Goal: Task Accomplishment & Management: Complete application form

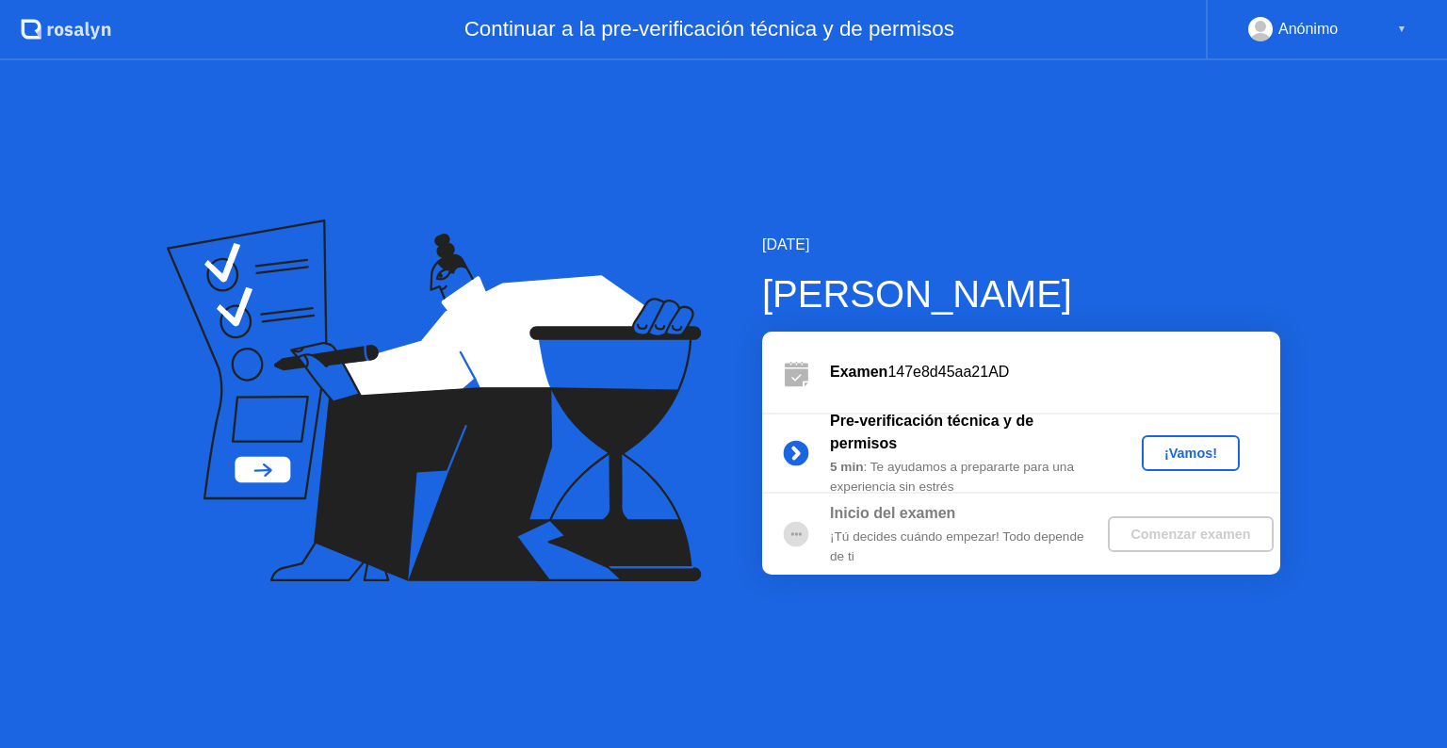
click at [1181, 456] on div "¡Vamos!" at bounding box center [1190, 453] width 83 height 15
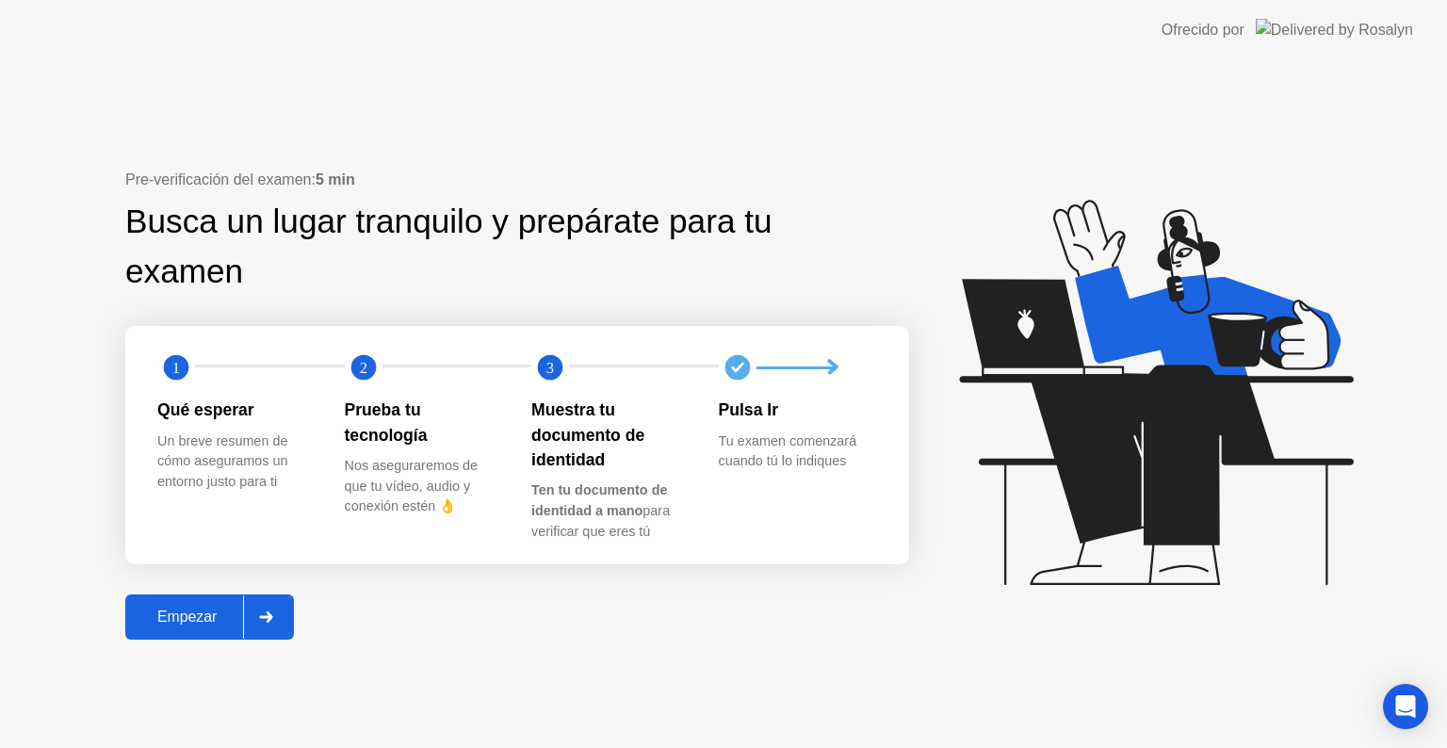
click at [211, 621] on div "Empezar" at bounding box center [187, 617] width 112 height 17
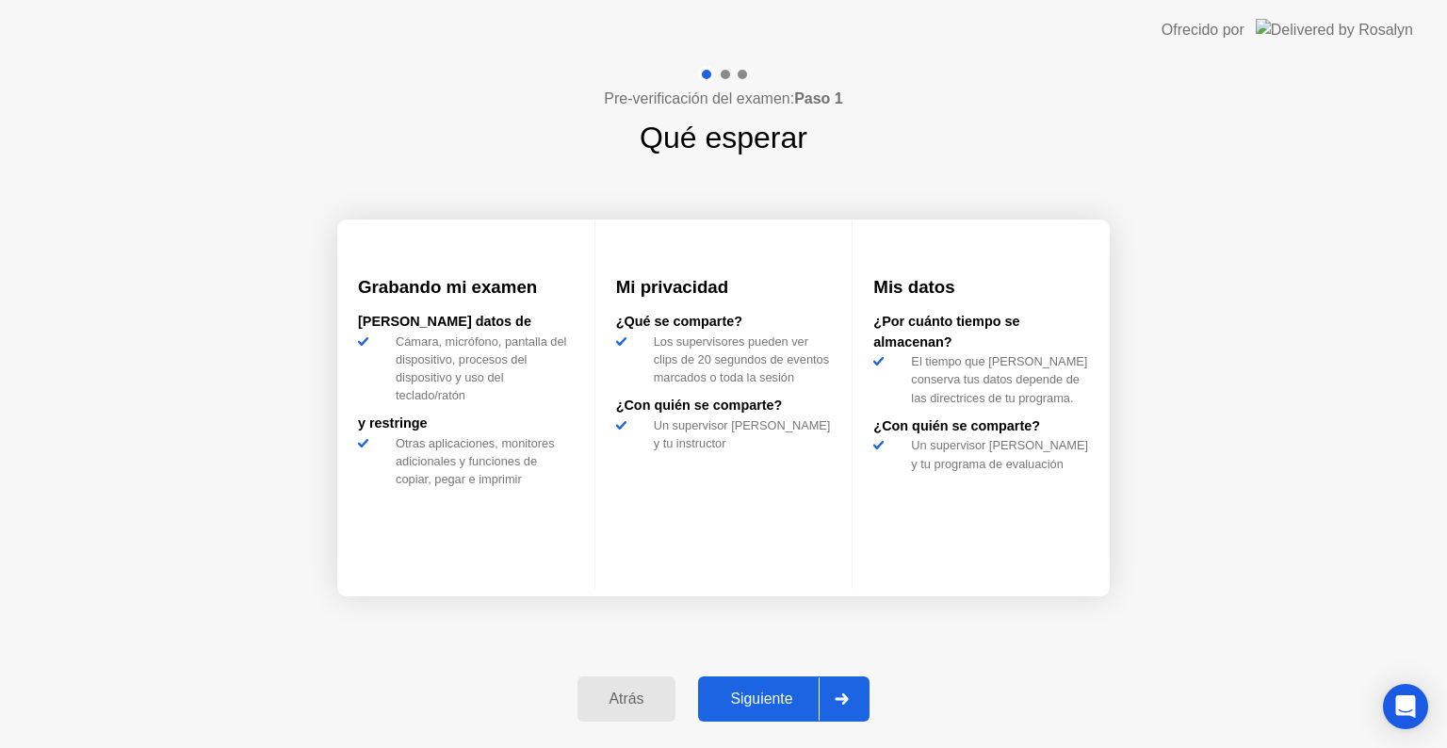
click at [754, 710] on button "Siguiente" at bounding box center [783, 698] width 171 height 45
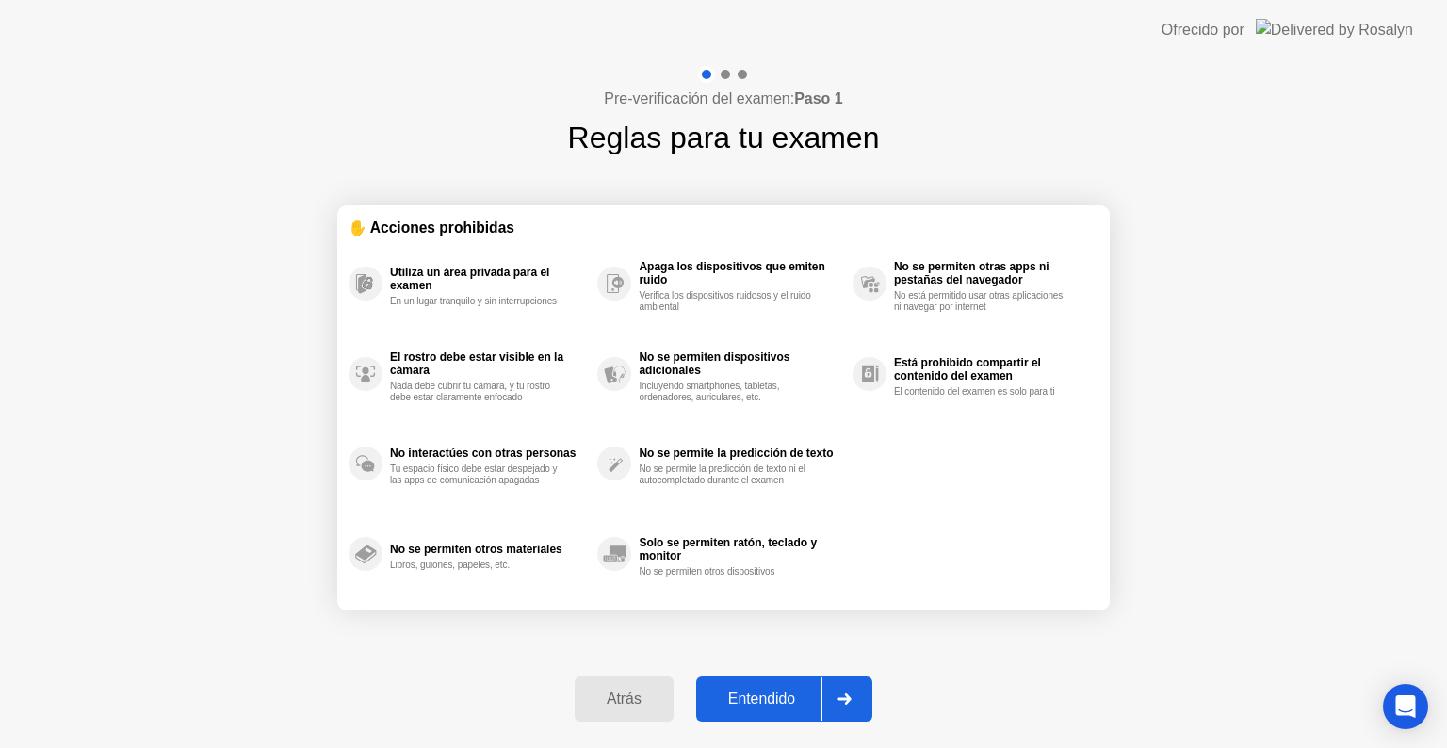
click at [761, 705] on div "Entendido" at bounding box center [762, 698] width 120 height 17
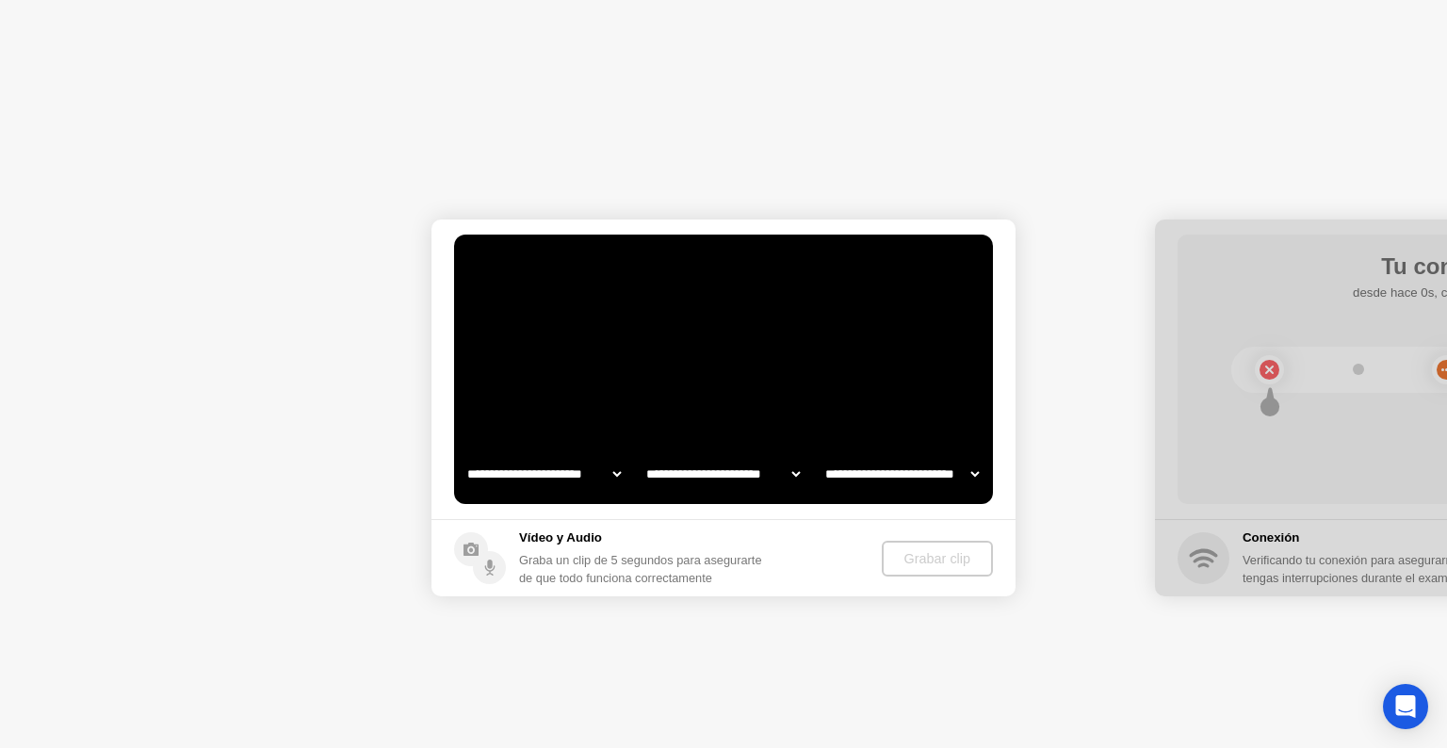
select select "**********"
select select "*******"
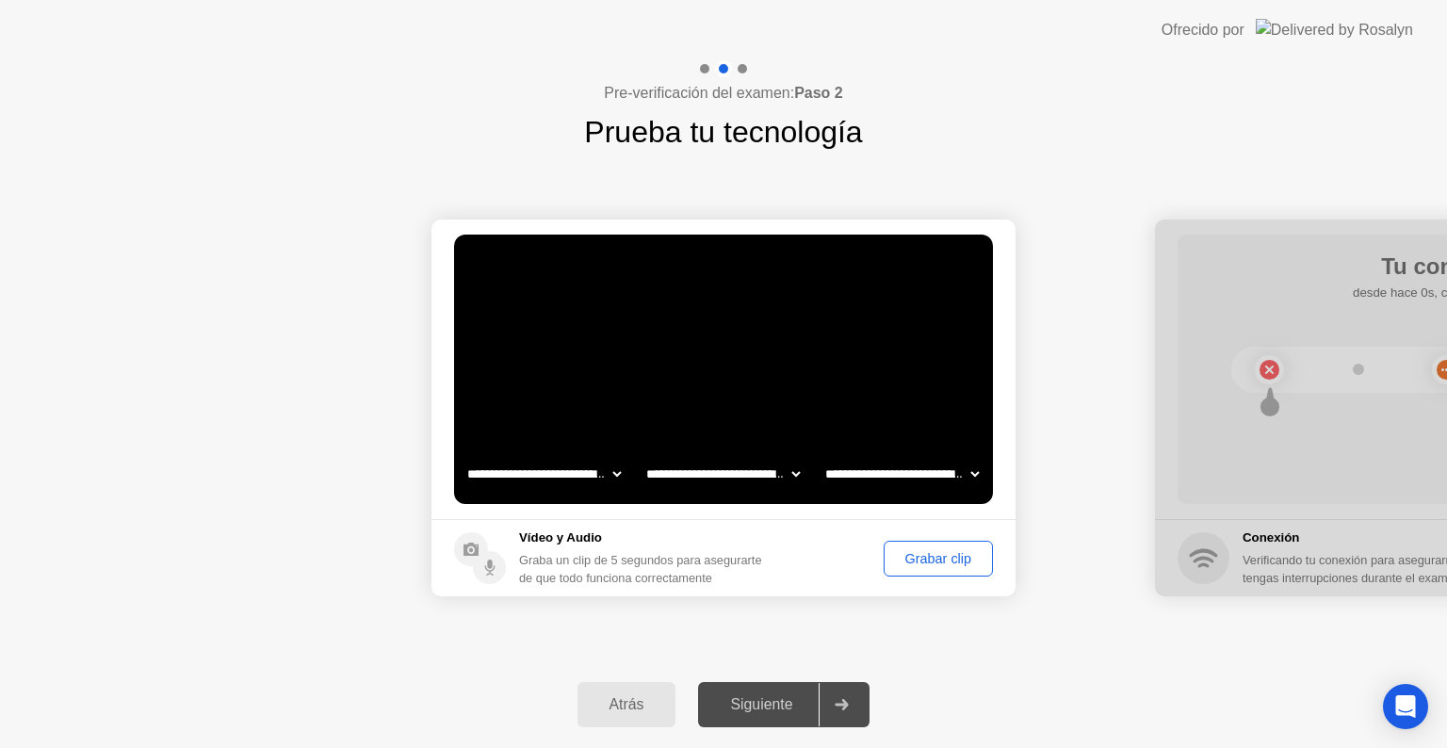
click at [768, 699] on div "Siguiente" at bounding box center [761, 704] width 115 height 17
click at [916, 558] on div "Grabar clip" at bounding box center [938, 558] width 96 height 15
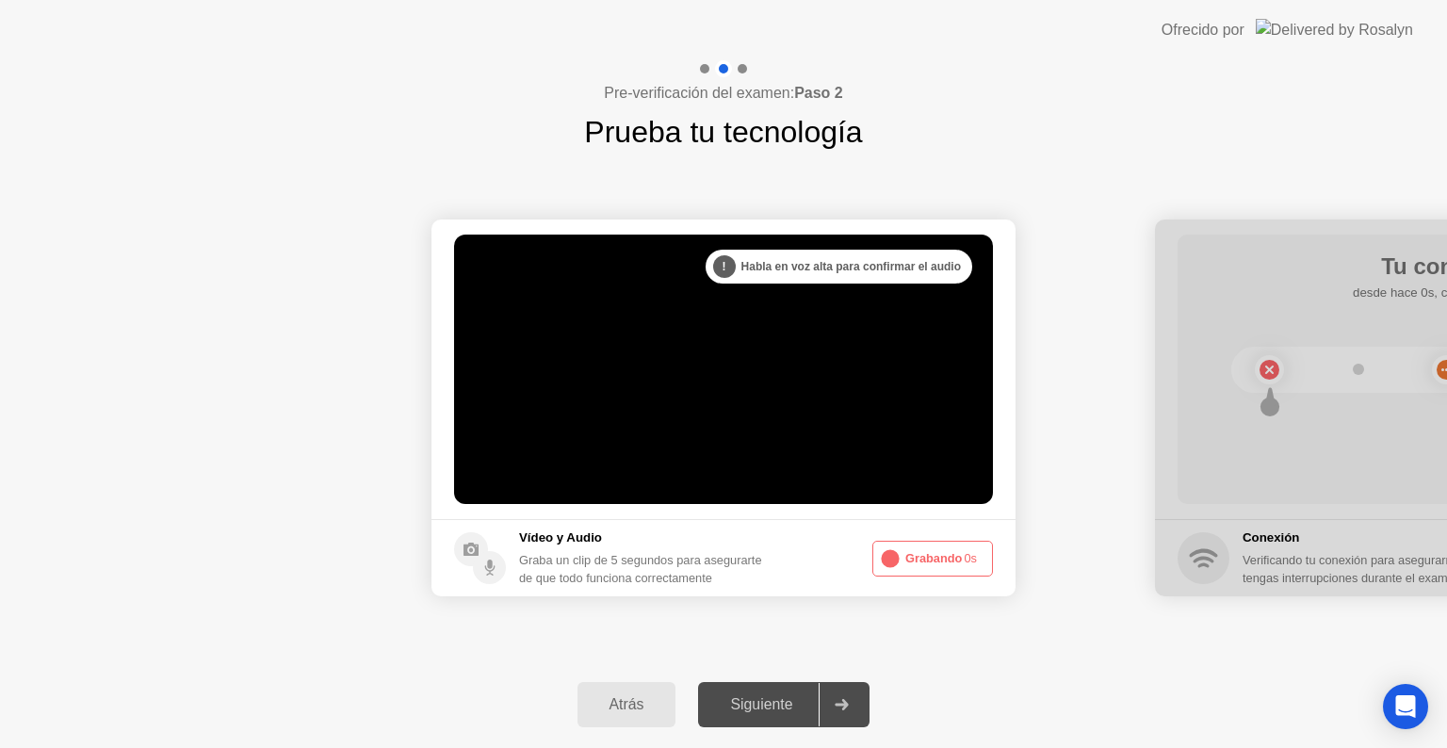
click at [938, 562] on button "Grabando 0s" at bounding box center [932, 559] width 121 height 36
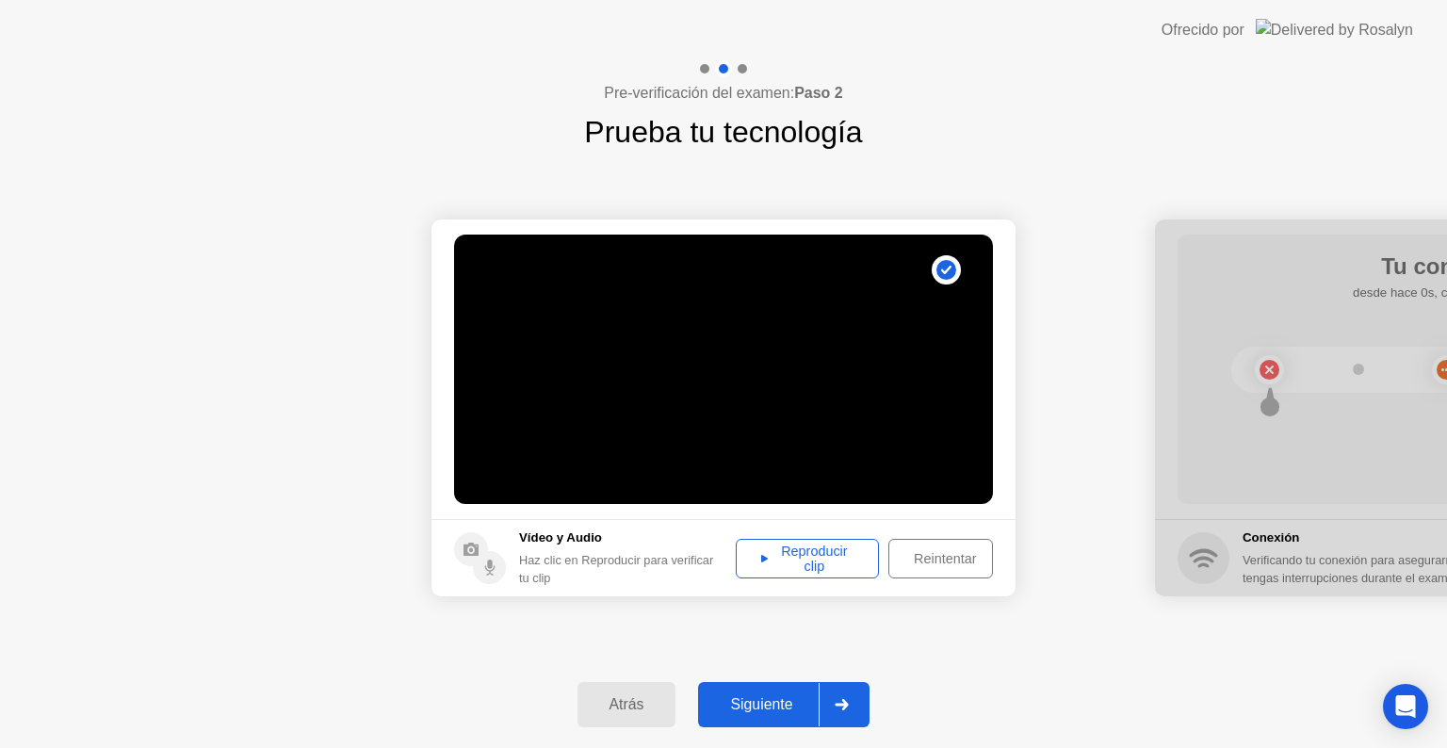
click at [820, 554] on div "Reproducir clip" at bounding box center [807, 559] width 130 height 30
click at [783, 701] on div "Siguiente" at bounding box center [761, 704] width 115 height 17
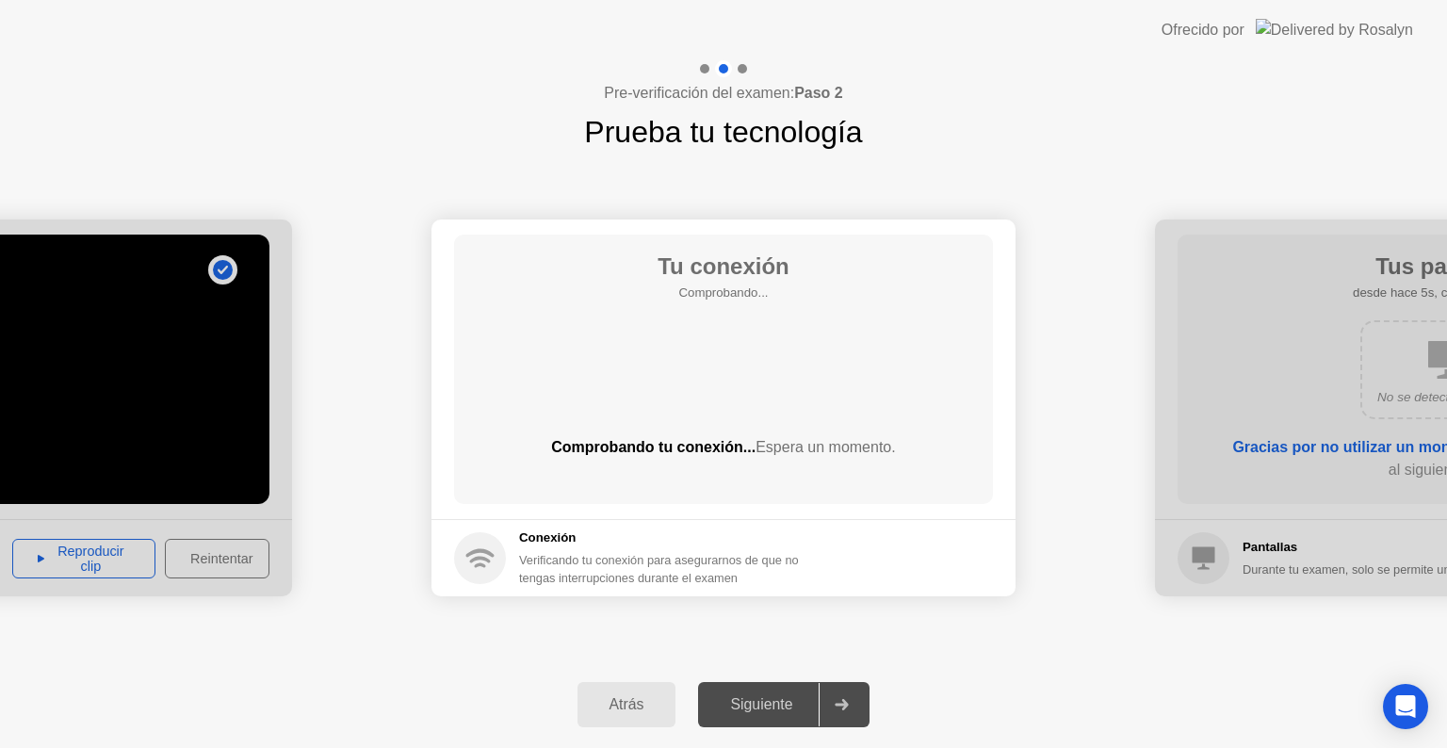
click at [547, 550] on div "Conexión Verificando tu conexión para asegurarnos de que no tengas interrupcion…" at bounding box center [678, 557] width 318 height 58
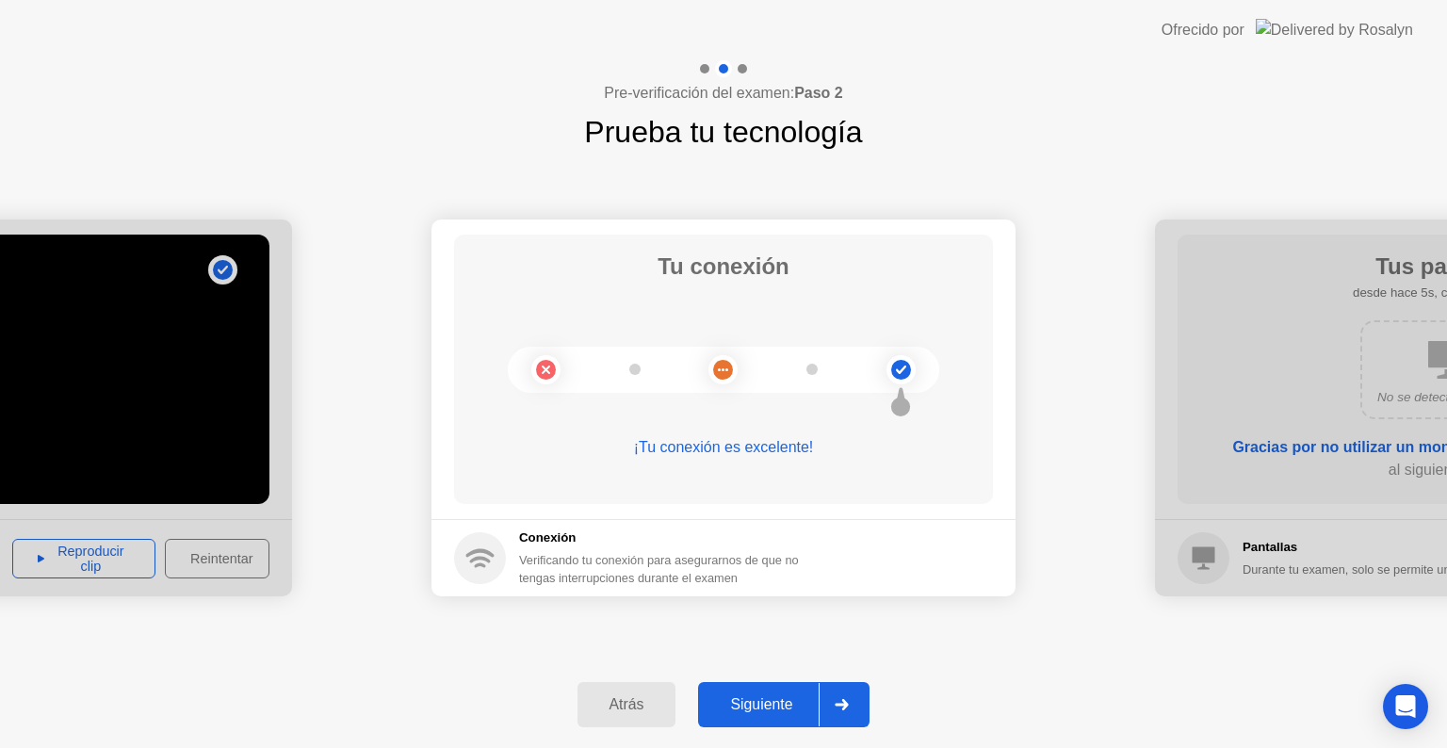
click at [804, 700] on div "Siguiente" at bounding box center [761, 704] width 115 height 17
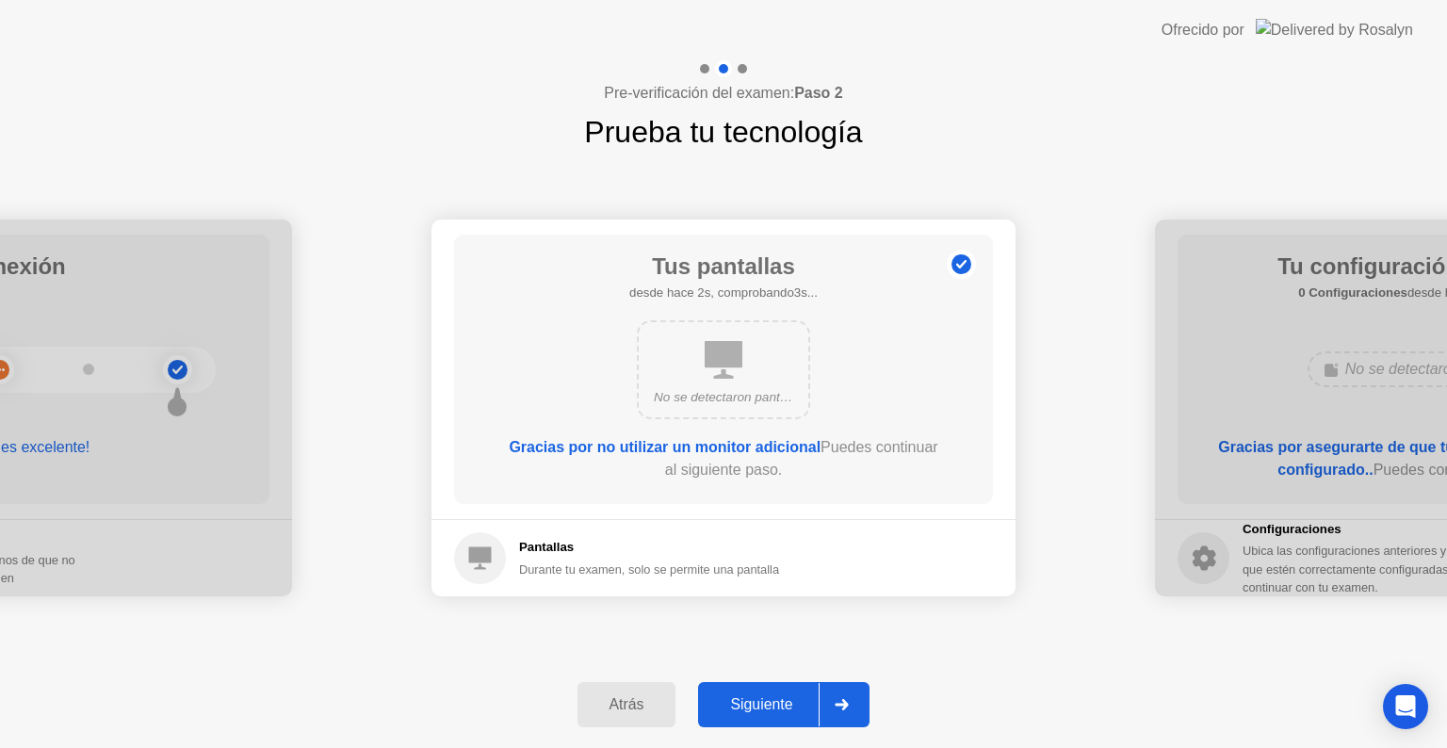
click at [771, 699] on div "Siguiente" at bounding box center [761, 704] width 115 height 17
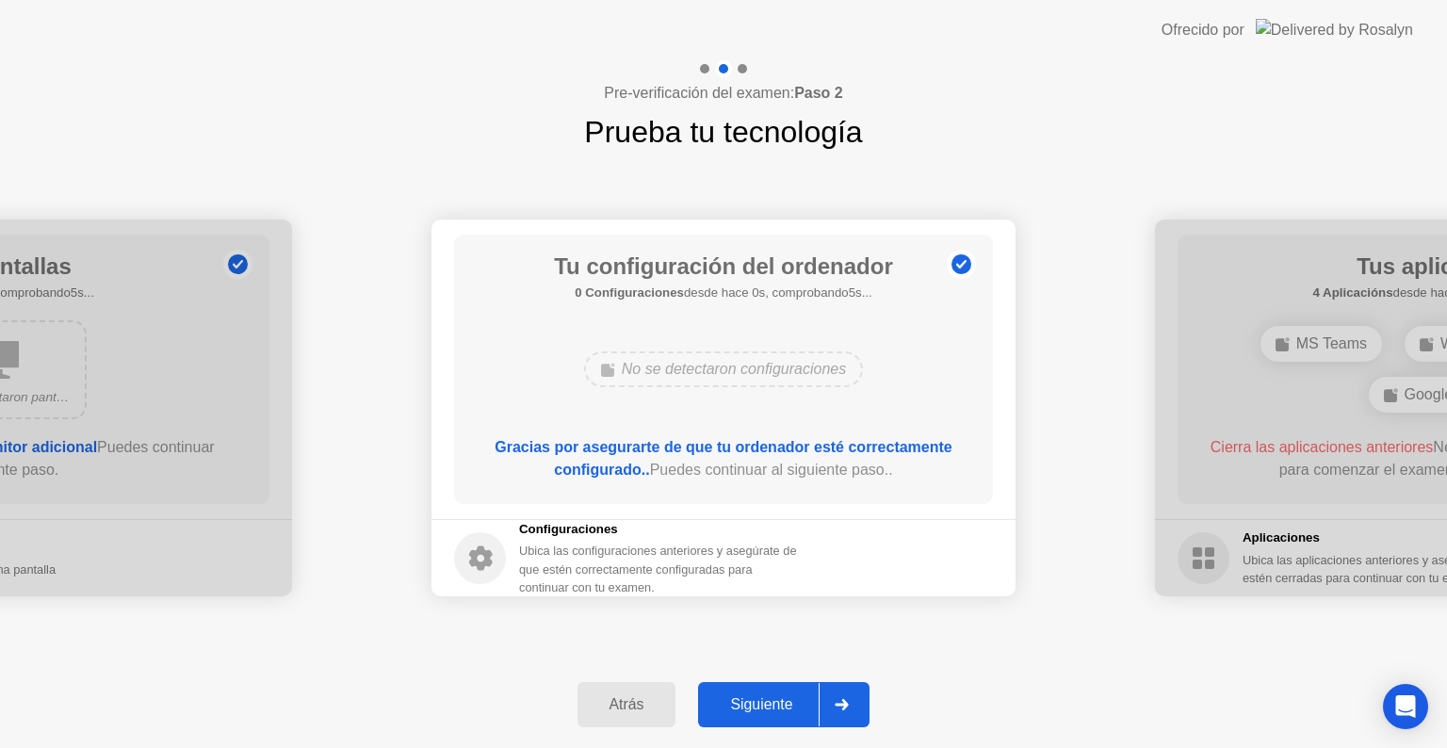
click at [771, 699] on div "Siguiente" at bounding box center [761, 704] width 115 height 17
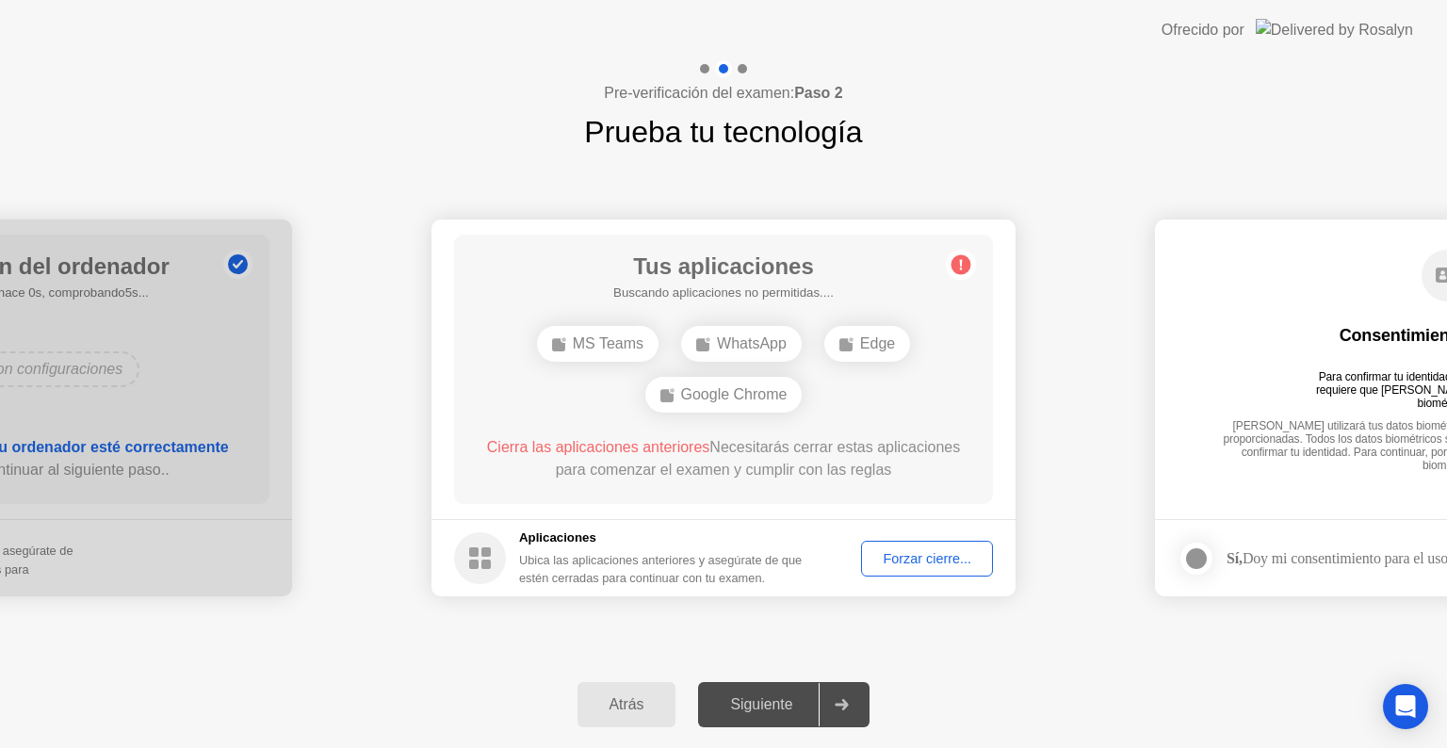
click at [771, 699] on div "Siguiente" at bounding box center [761, 704] width 115 height 17
click at [922, 560] on div "Forzar cierre..." at bounding box center [927, 558] width 119 height 15
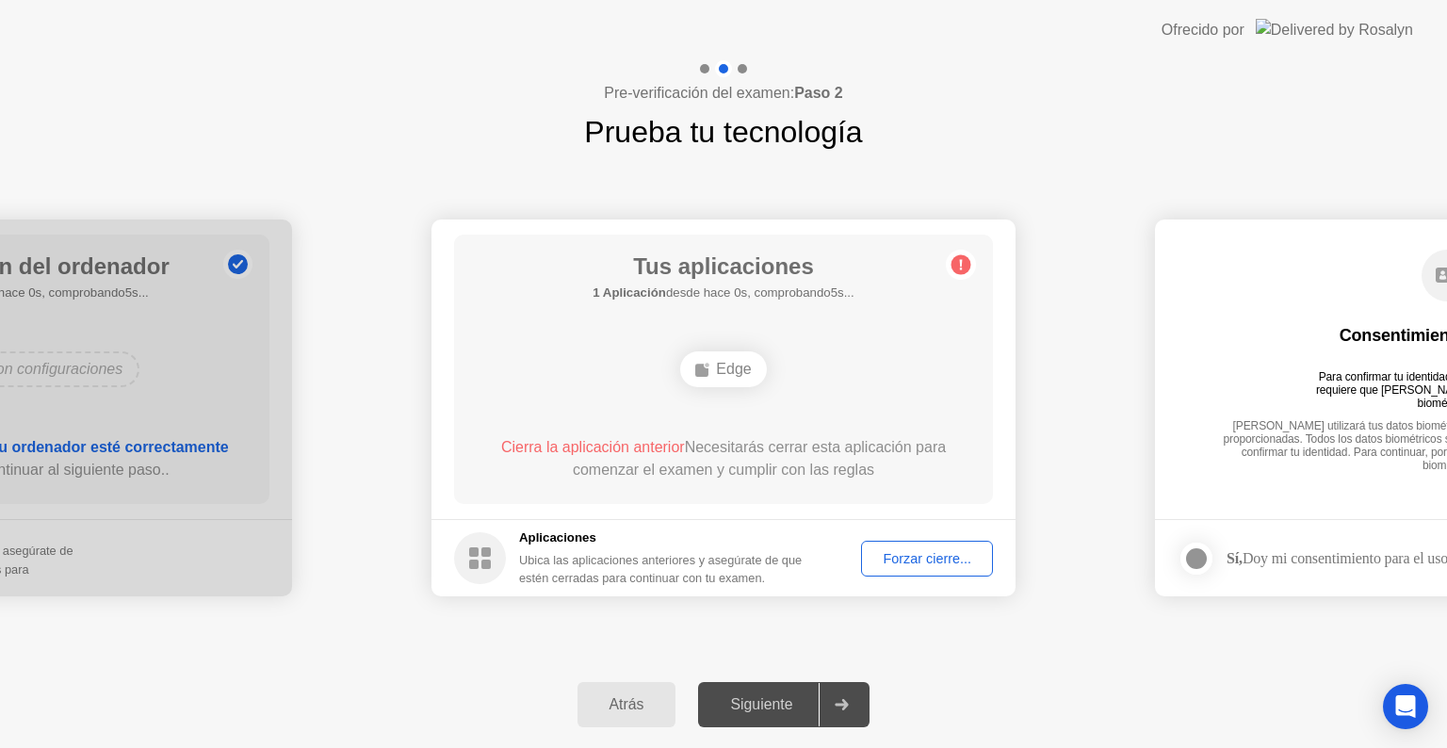
click at [942, 499] on div "Tus aplicaciones 1 Aplicación desde hace 0s, comprobando5s... Edge Cierra la ap…" at bounding box center [723, 369] width 539 height 269
click at [920, 560] on div "Forzar cierre..." at bounding box center [927, 558] width 119 height 15
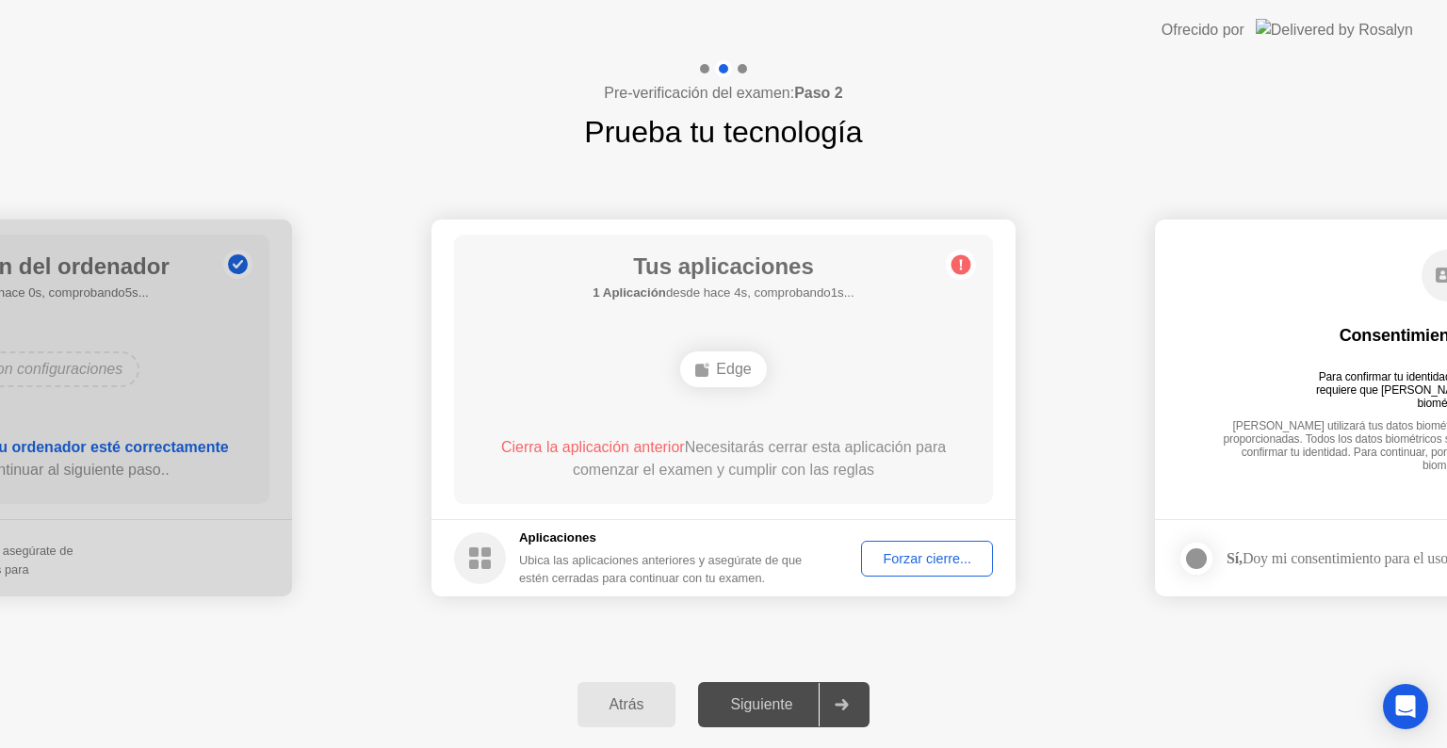
click at [917, 560] on div "Forzar cierre..." at bounding box center [927, 558] width 119 height 15
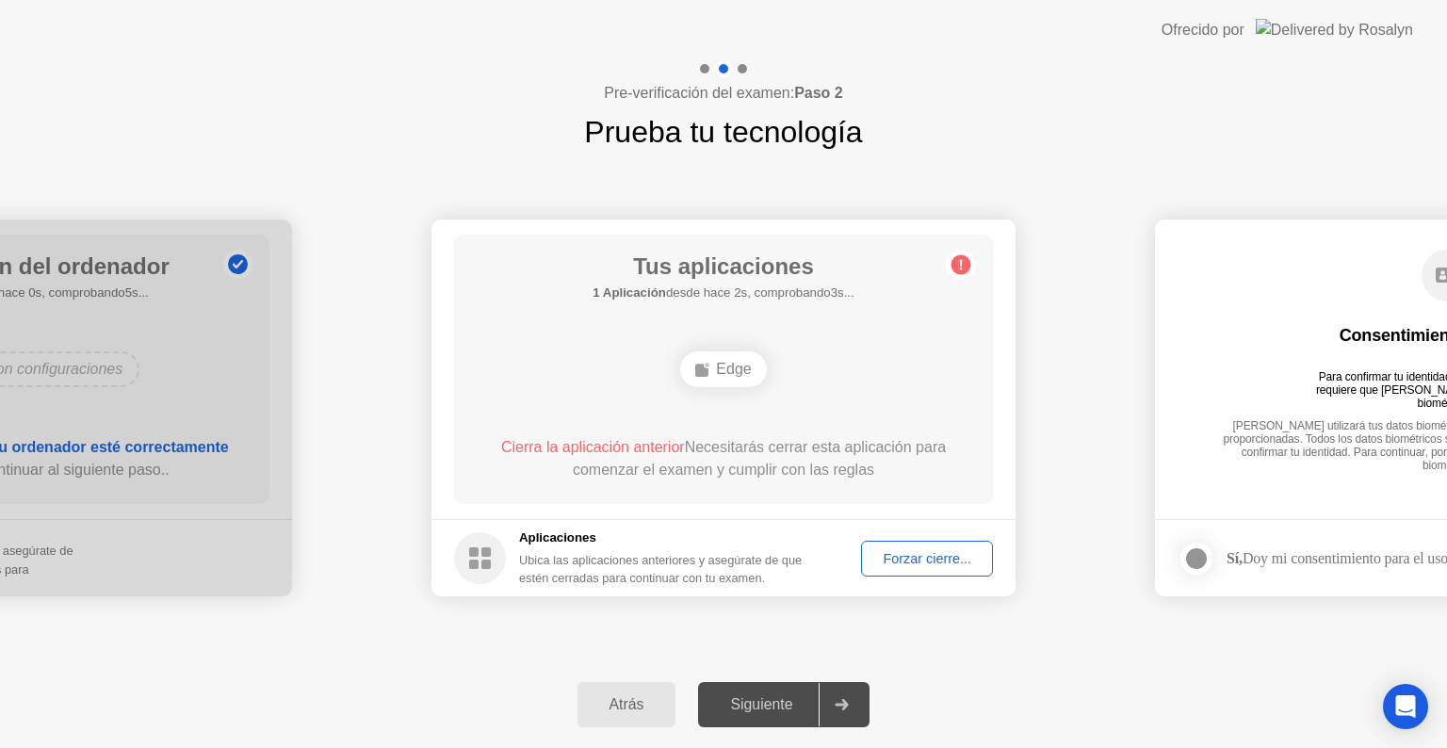
click at [829, 706] on div at bounding box center [841, 704] width 45 height 43
click at [829, 705] on div at bounding box center [841, 704] width 45 height 43
click at [467, 573] on circle at bounding box center [480, 558] width 52 height 52
click at [487, 558] on circle at bounding box center [480, 558] width 52 height 52
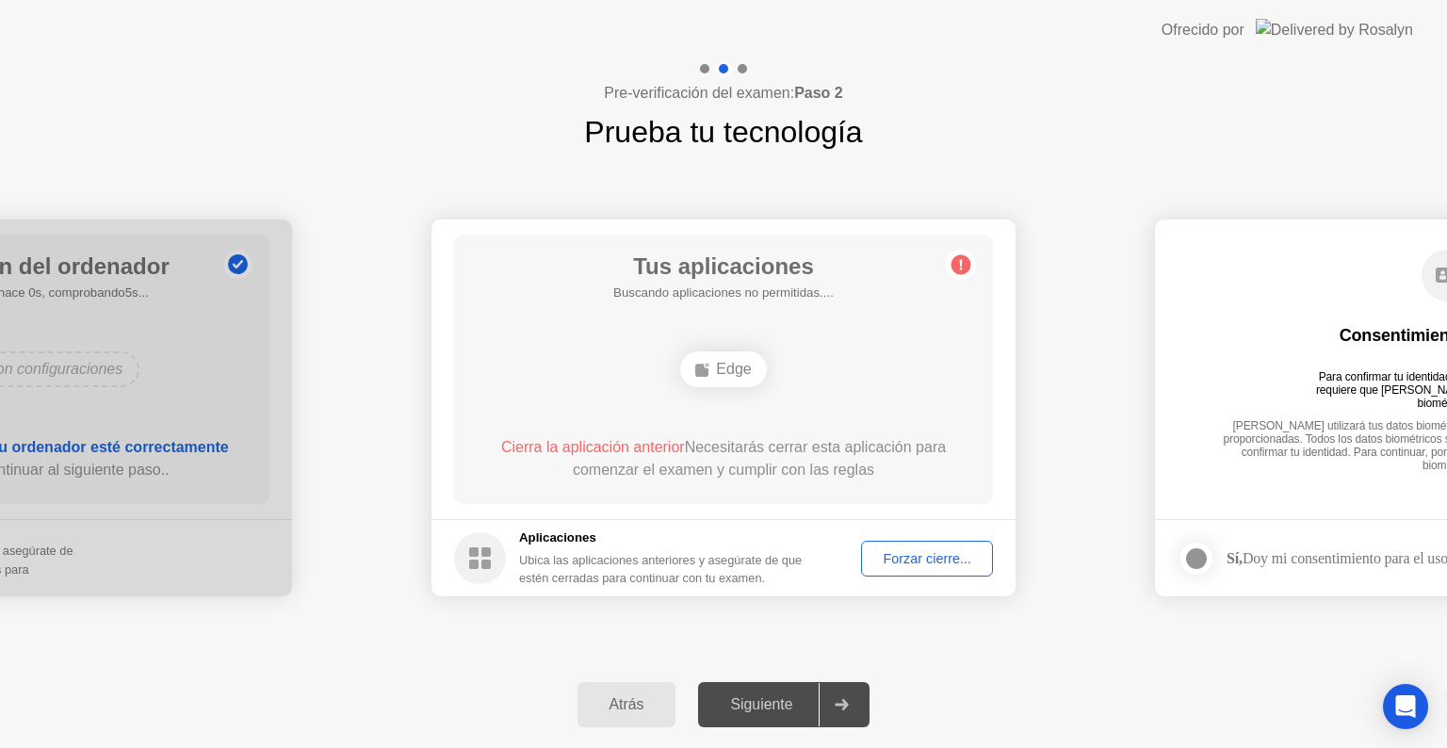
click at [744, 629] on div "**********" at bounding box center [723, 407] width 1447 height 507
click at [919, 558] on div "Forzar cierre..." at bounding box center [927, 558] width 119 height 15
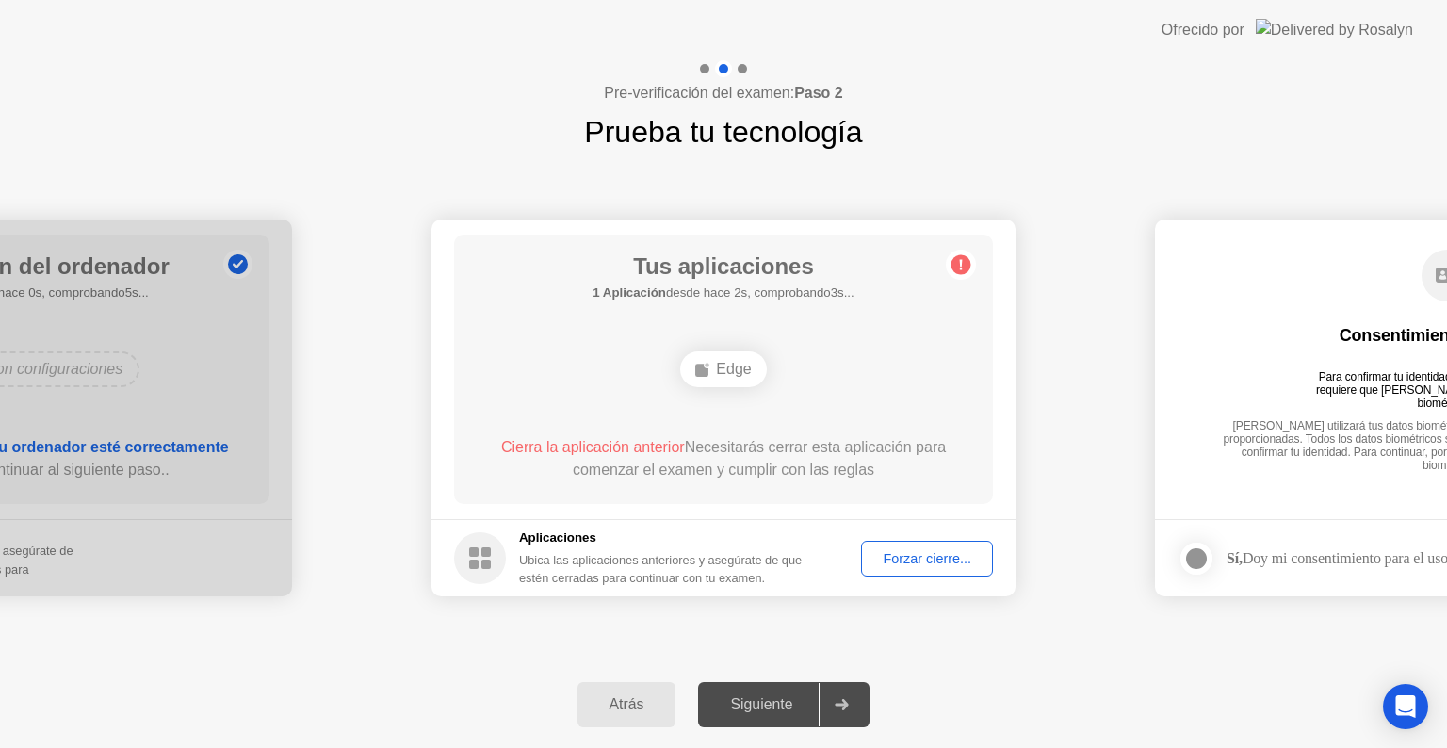
click at [951, 551] on div "Forzar cierre..." at bounding box center [927, 558] width 119 height 15
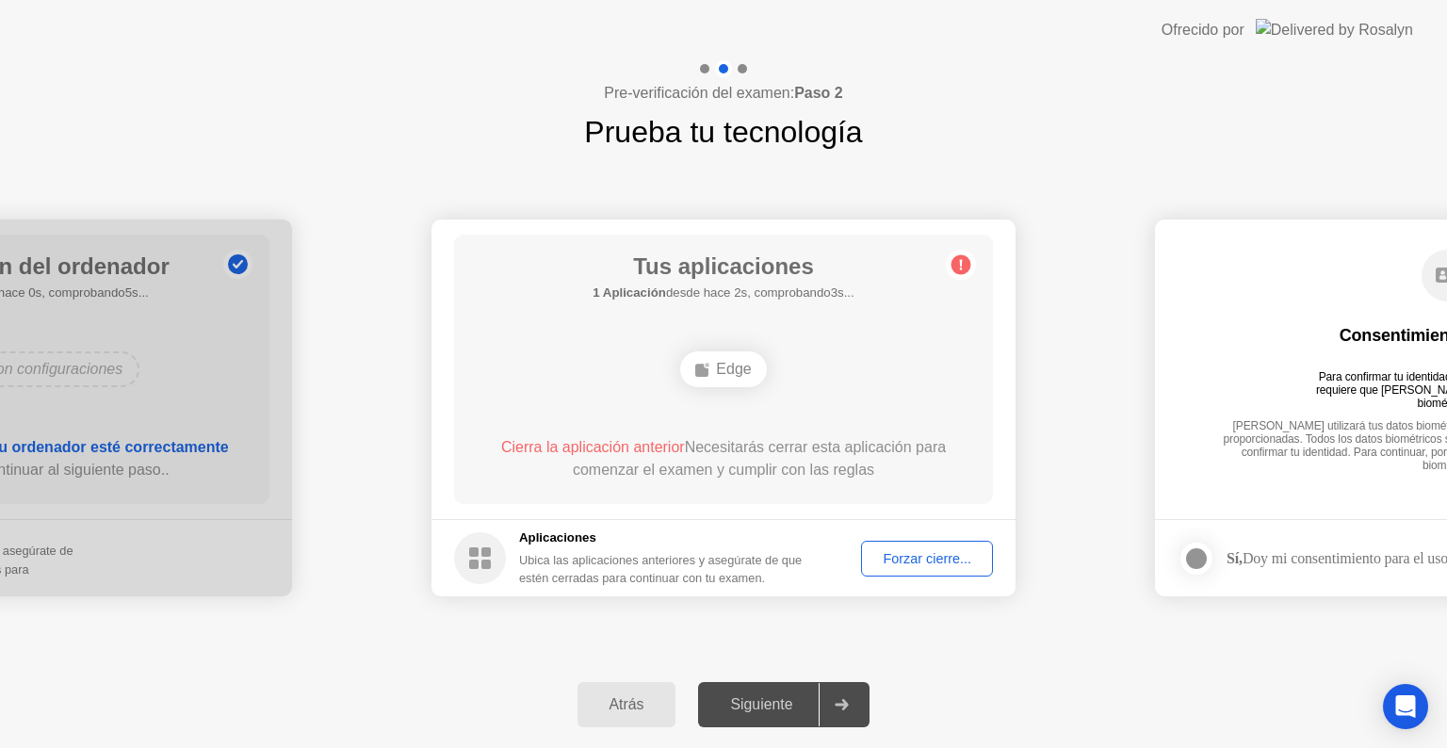
click at [964, 265] on circle at bounding box center [961, 265] width 20 height 20
click at [889, 544] on button "Forzar cierre..." at bounding box center [927, 559] width 132 height 36
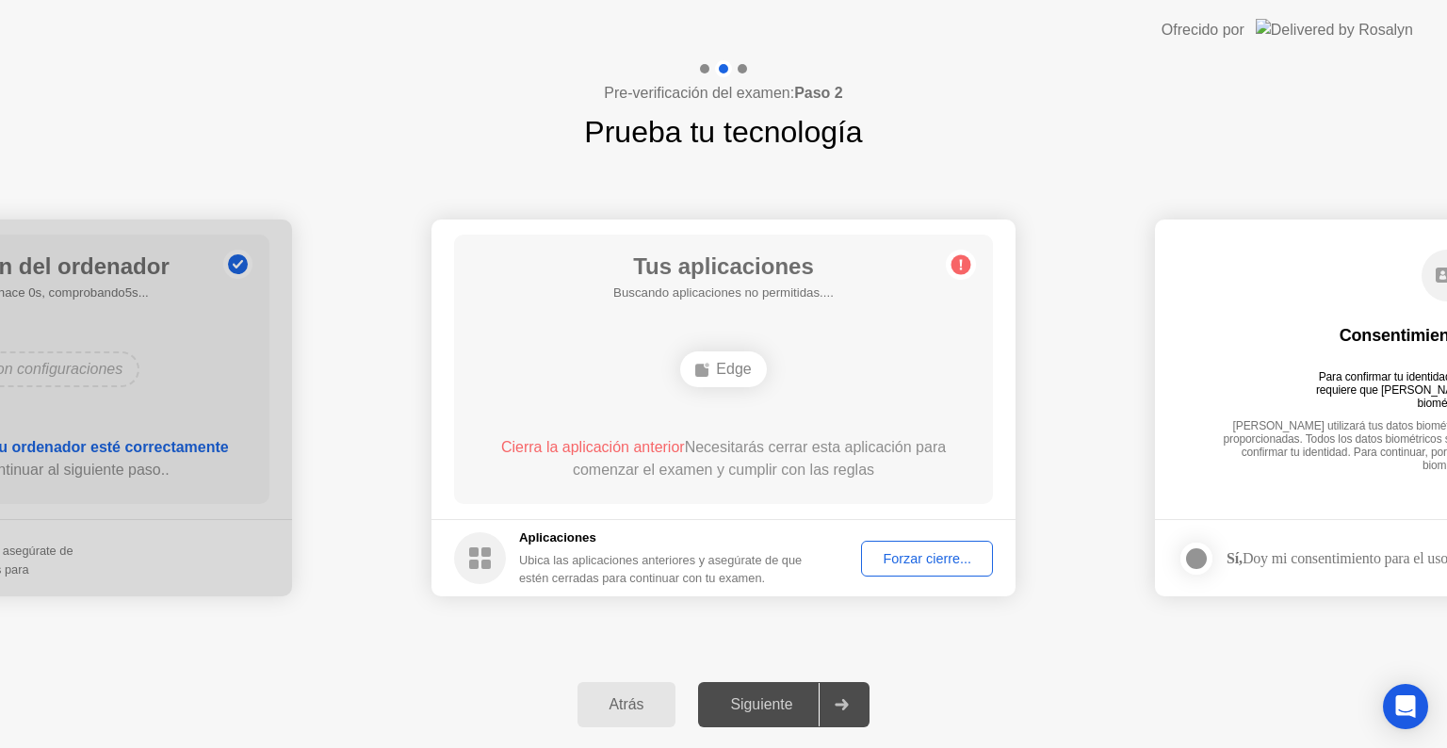
click at [840, 580] on footer "Aplicaciones Ubica las aplicaciones anteriores y asegúrate de que estén cerrada…" at bounding box center [723, 557] width 584 height 77
drag, startPoint x: 840, startPoint y: 580, endPoint x: 779, endPoint y: 746, distance: 176.7
click at [840, 587] on footer "Aplicaciones Ubica las aplicaciones anteriores y asegúrate de que estén cerrada…" at bounding box center [723, 557] width 584 height 77
click at [833, 689] on div at bounding box center [841, 704] width 45 height 43
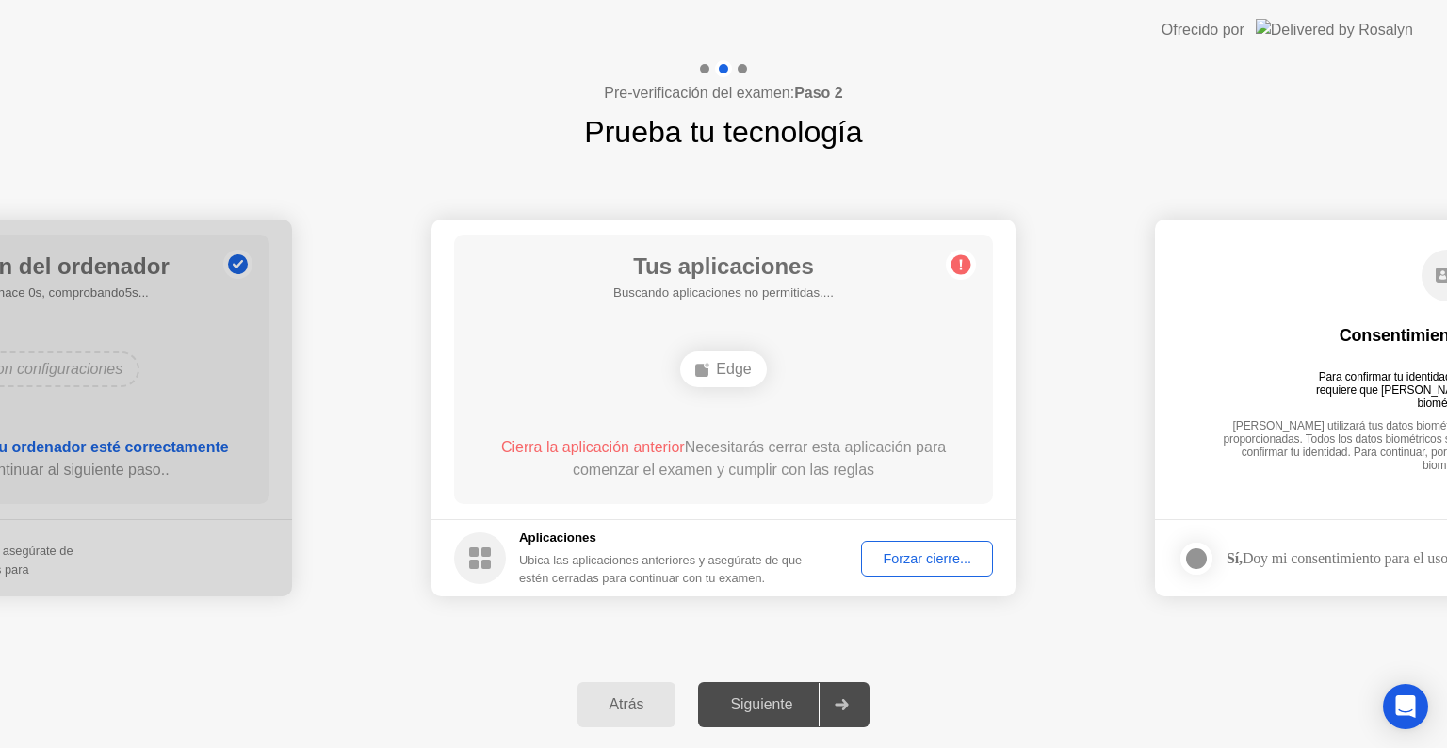
click at [834, 701] on div at bounding box center [841, 704] width 45 height 43
click at [834, 702] on div at bounding box center [841, 704] width 45 height 43
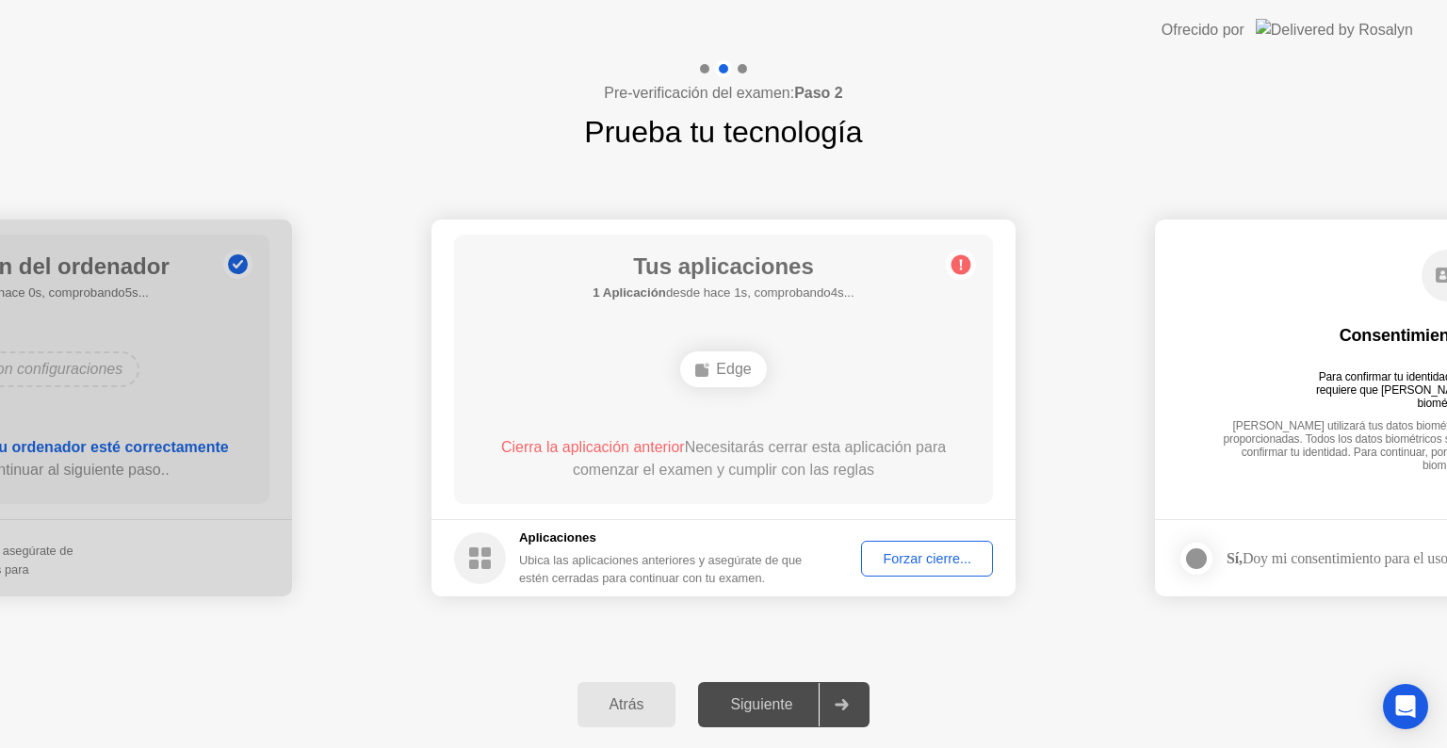
click at [834, 702] on div at bounding box center [841, 704] width 45 height 43
click at [556, 562] on div "Ubica las aplicaciones anteriores y asegúrate de que estén cerradas para contin…" at bounding box center [661, 569] width 285 height 36
click at [543, 563] on div "Ubica las aplicaciones anteriores y asegúrate de que estén cerradas para contin…" at bounding box center [661, 569] width 285 height 36
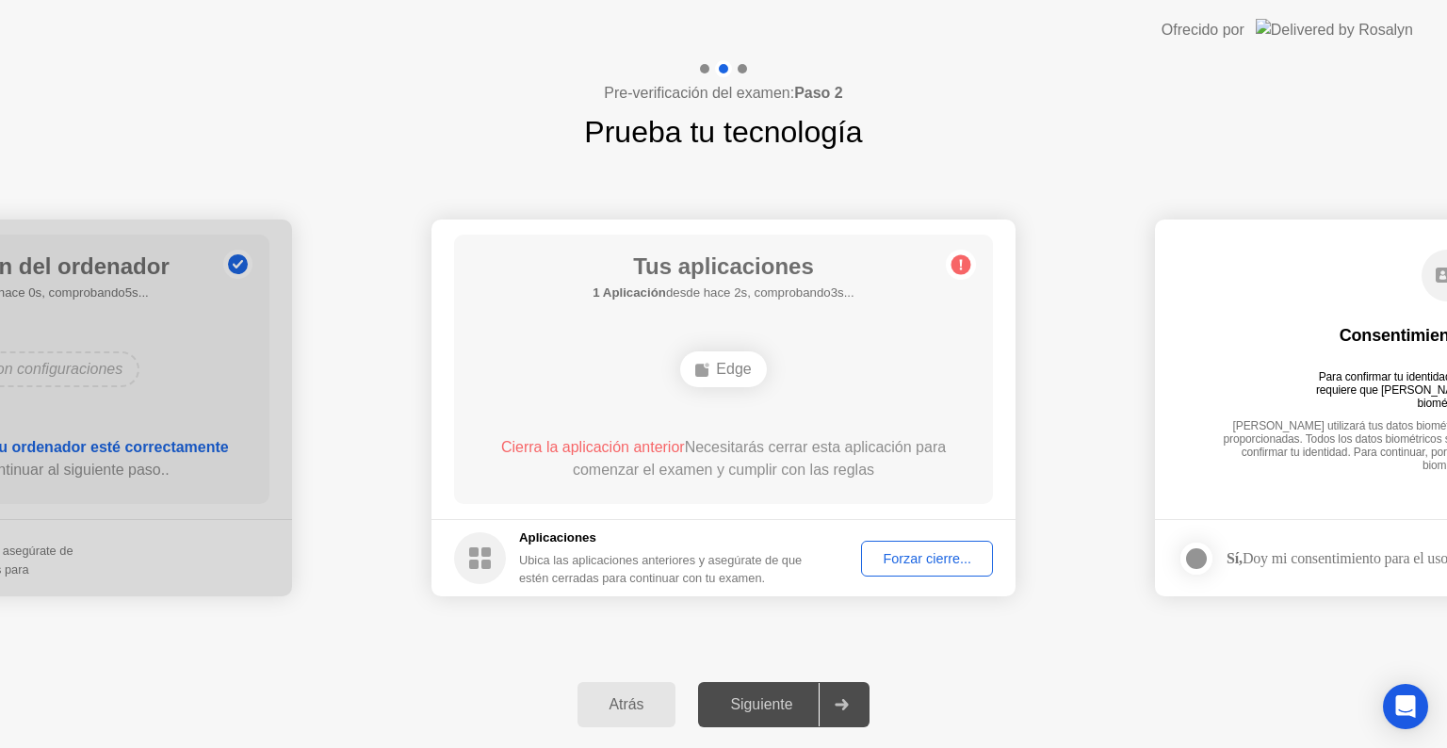
click at [543, 563] on div "Ubica las aplicaciones anteriores y asegúrate de que estén cerradas para contin…" at bounding box center [661, 569] width 285 height 36
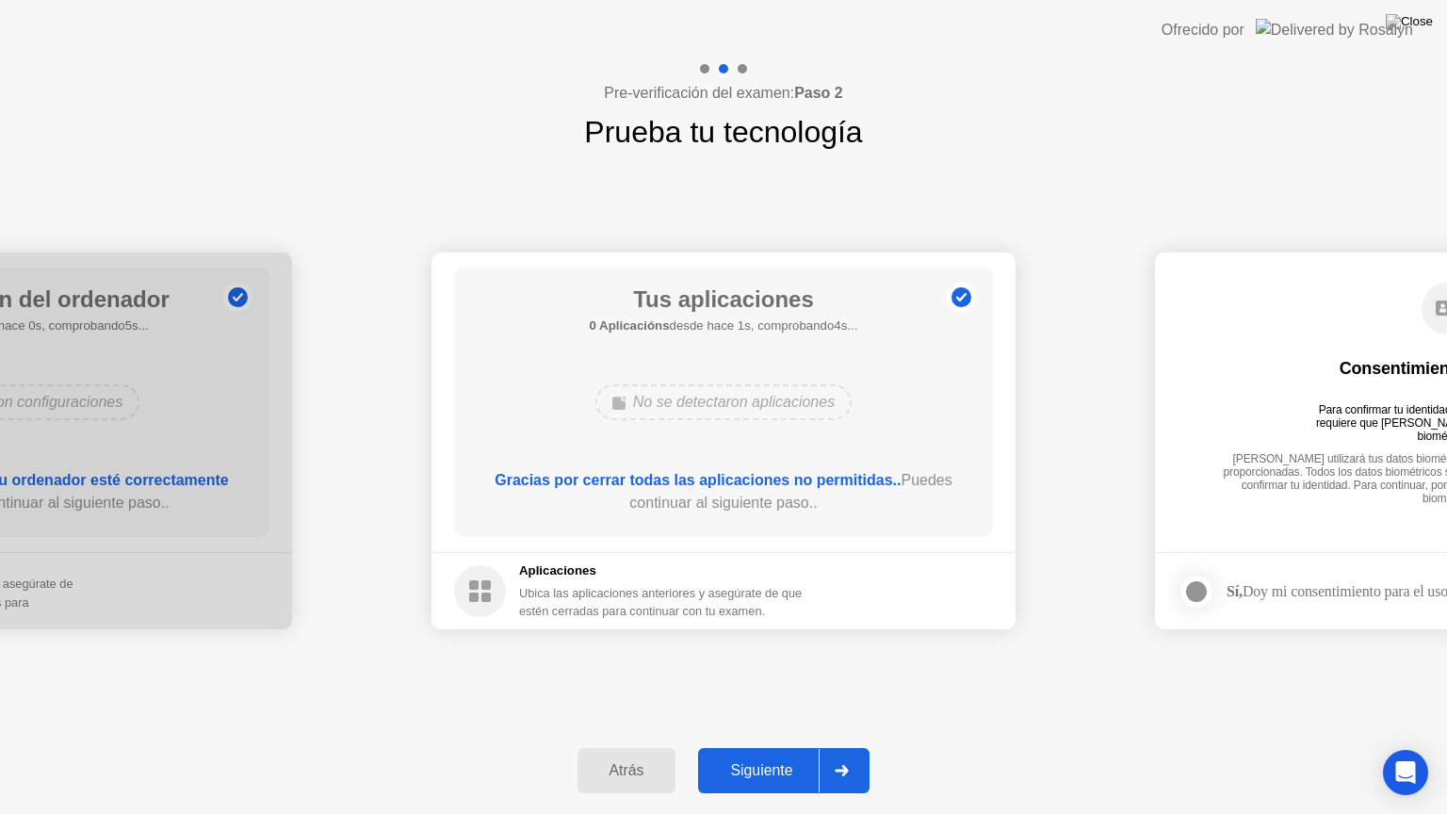
click at [813, 747] on button "Siguiente" at bounding box center [783, 770] width 171 height 45
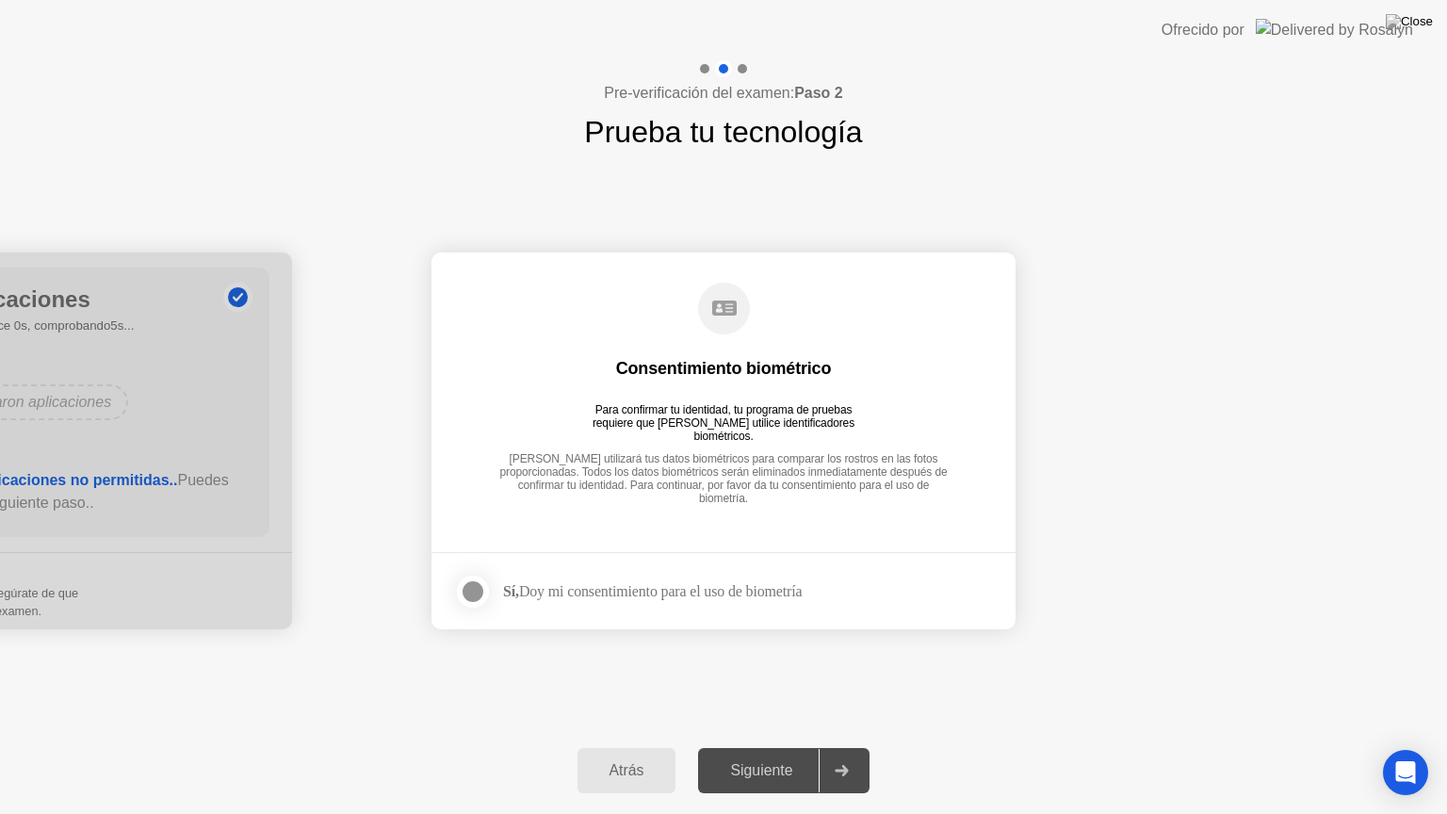
click at [475, 596] on div at bounding box center [473, 591] width 23 height 23
click at [829, 747] on div at bounding box center [841, 770] width 45 height 43
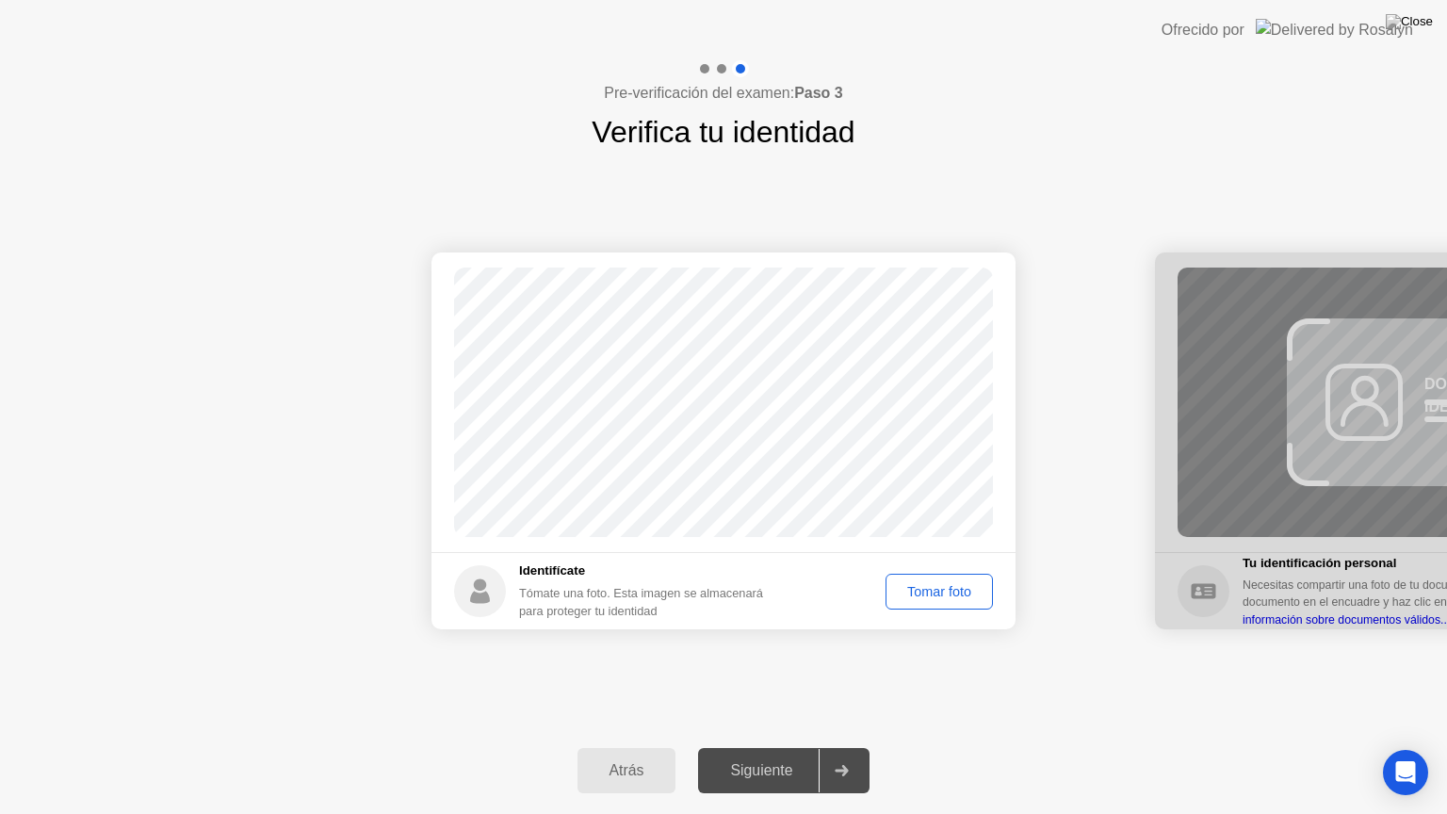
click at [946, 586] on div "Tomar foto" at bounding box center [939, 591] width 94 height 15
click at [769, 746] on div "Atrás Siguiente" at bounding box center [723, 770] width 1447 height 87
click at [761, 747] on div "Siguiente" at bounding box center [761, 770] width 115 height 17
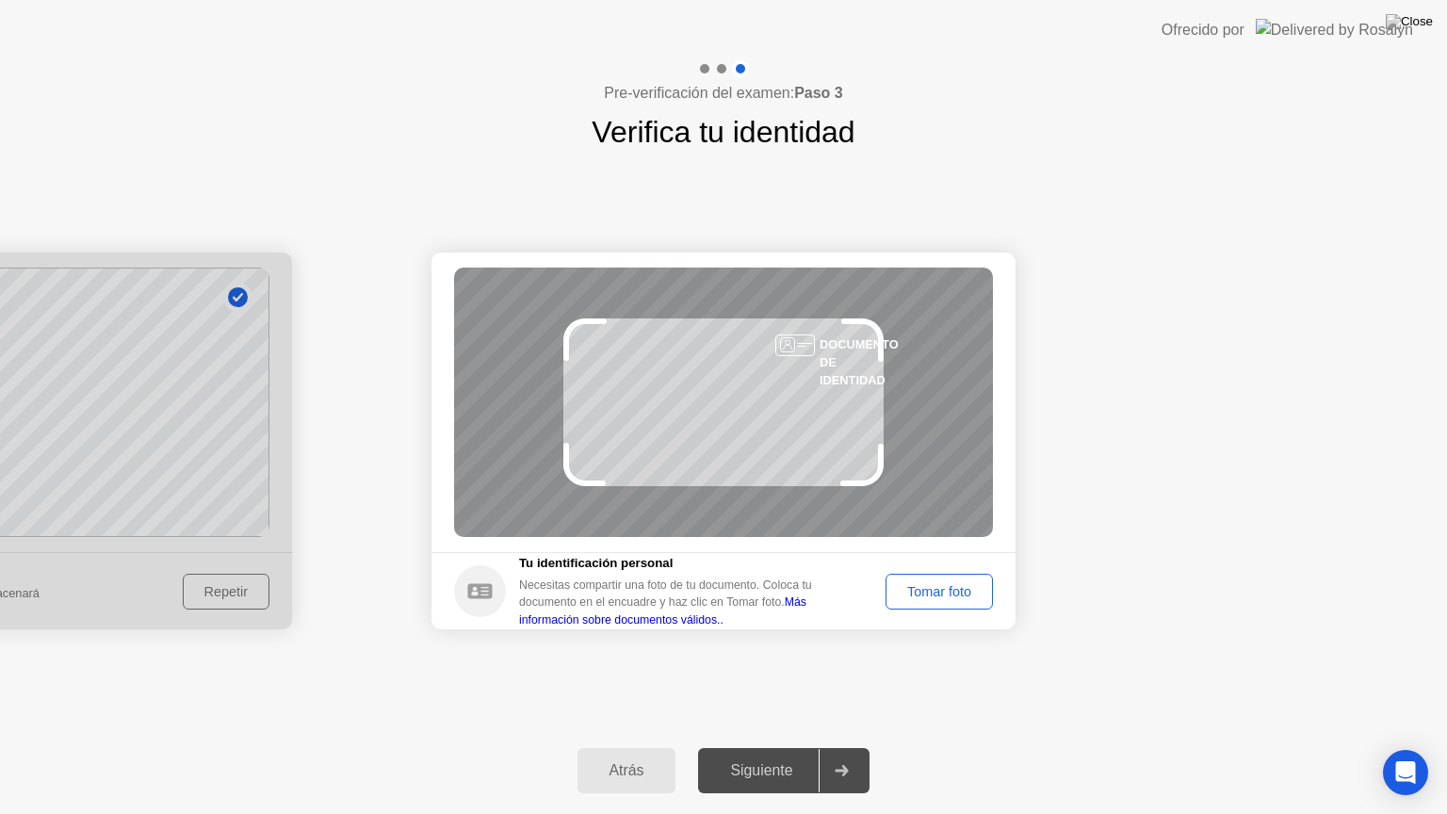
click at [175, 479] on div at bounding box center [0, 440] width 584 height 377
click at [221, 617] on div at bounding box center [0, 440] width 584 height 377
click at [242, 592] on div at bounding box center [0, 440] width 584 height 377
click at [905, 592] on div "Tomar foto" at bounding box center [939, 591] width 94 height 15
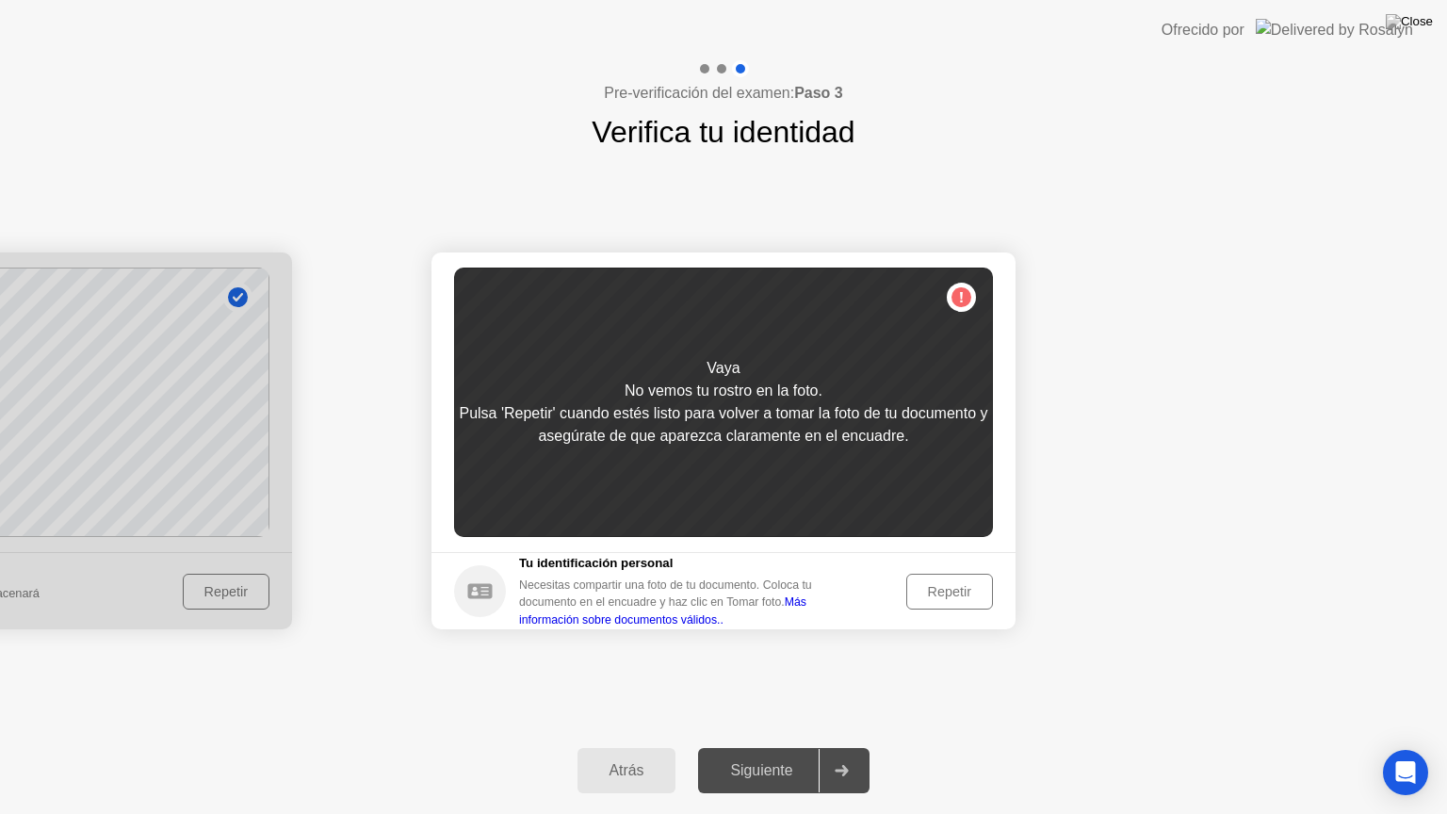
click at [906, 592] on button "Repetir" at bounding box center [949, 592] width 87 height 36
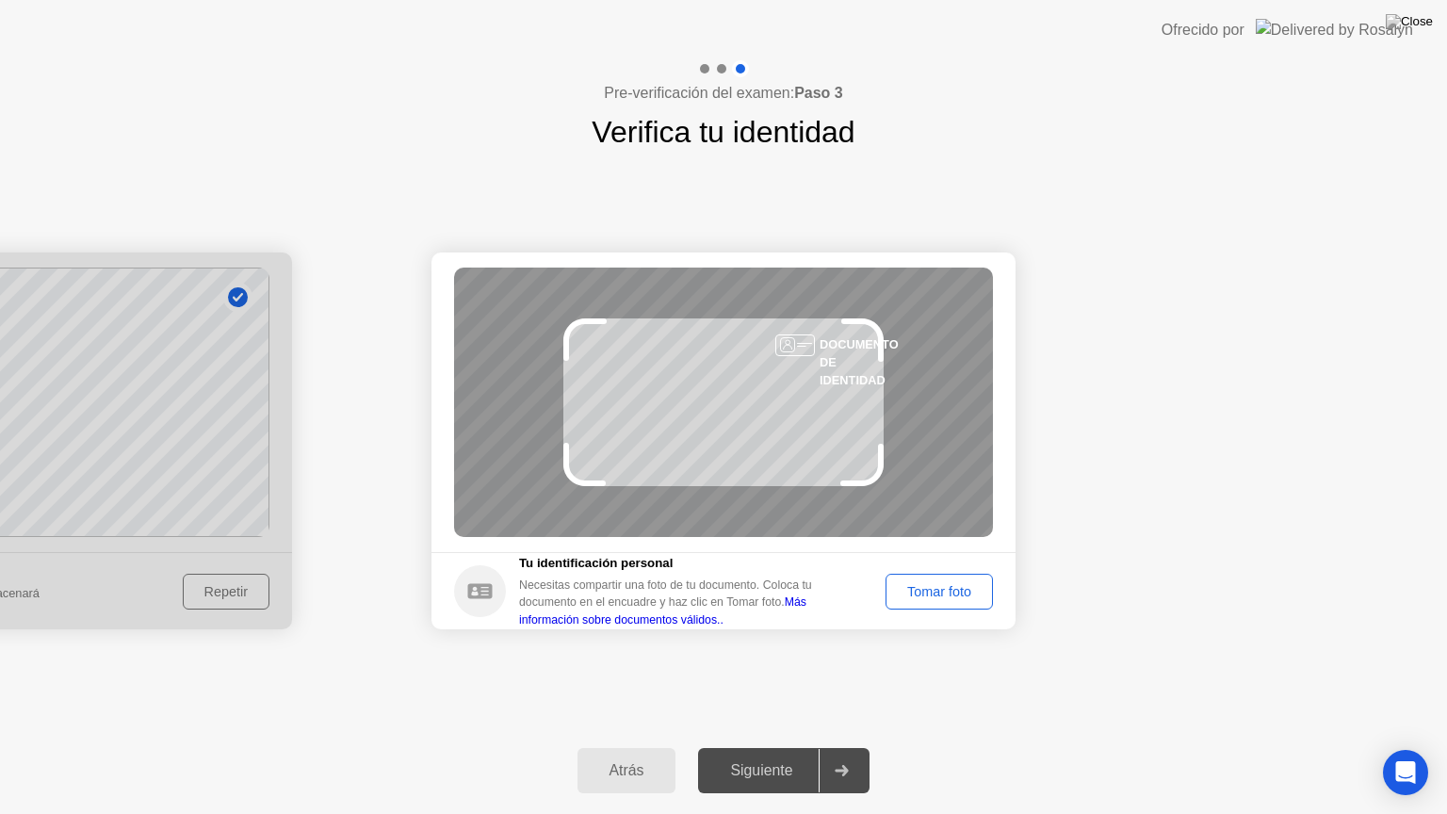
click at [931, 588] on div "Tomar foto" at bounding box center [939, 591] width 94 height 15
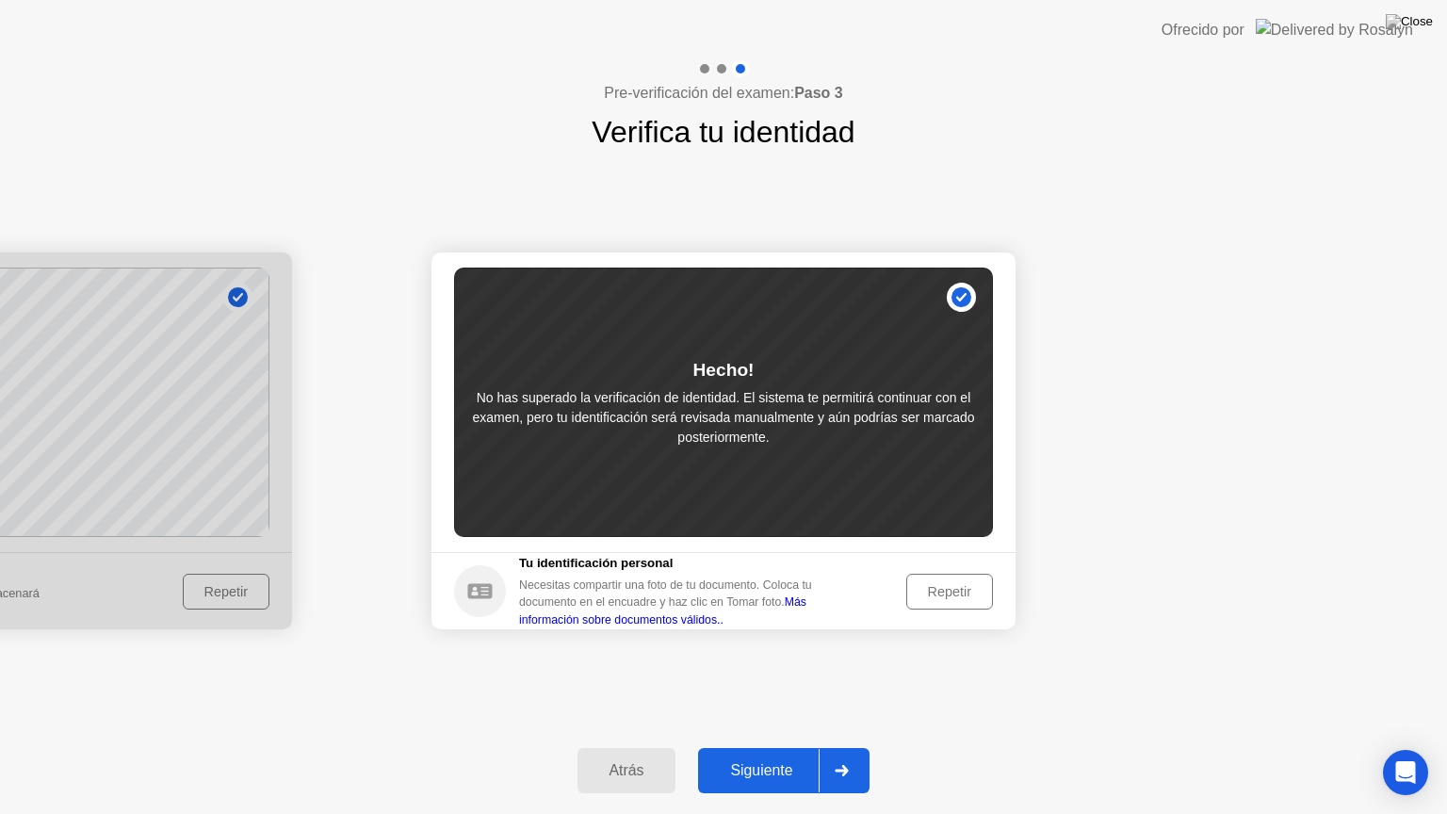
click at [757, 747] on button "Siguiente" at bounding box center [783, 770] width 171 height 45
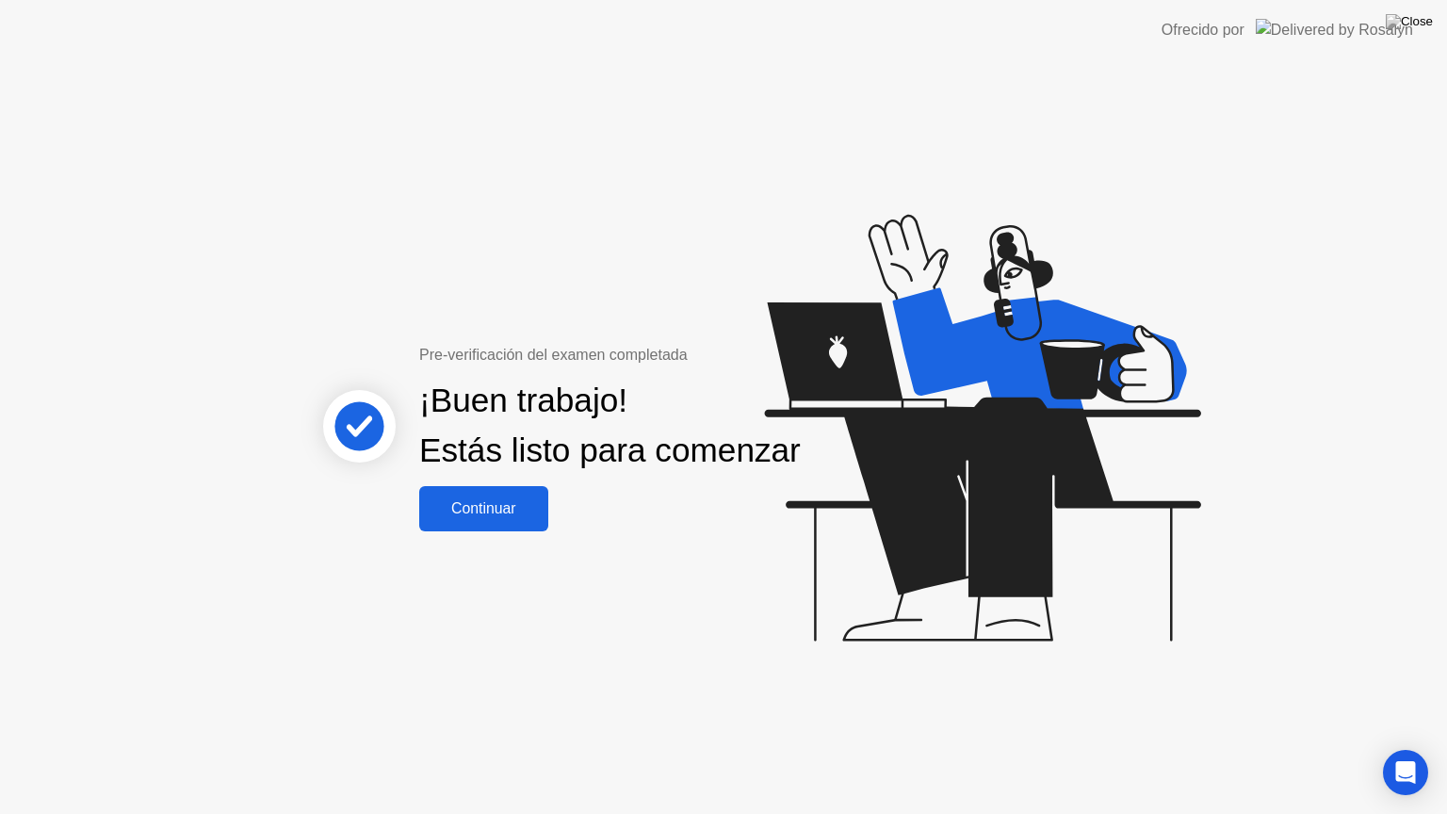
click at [499, 517] on div "Continuar" at bounding box center [484, 508] width 118 height 17
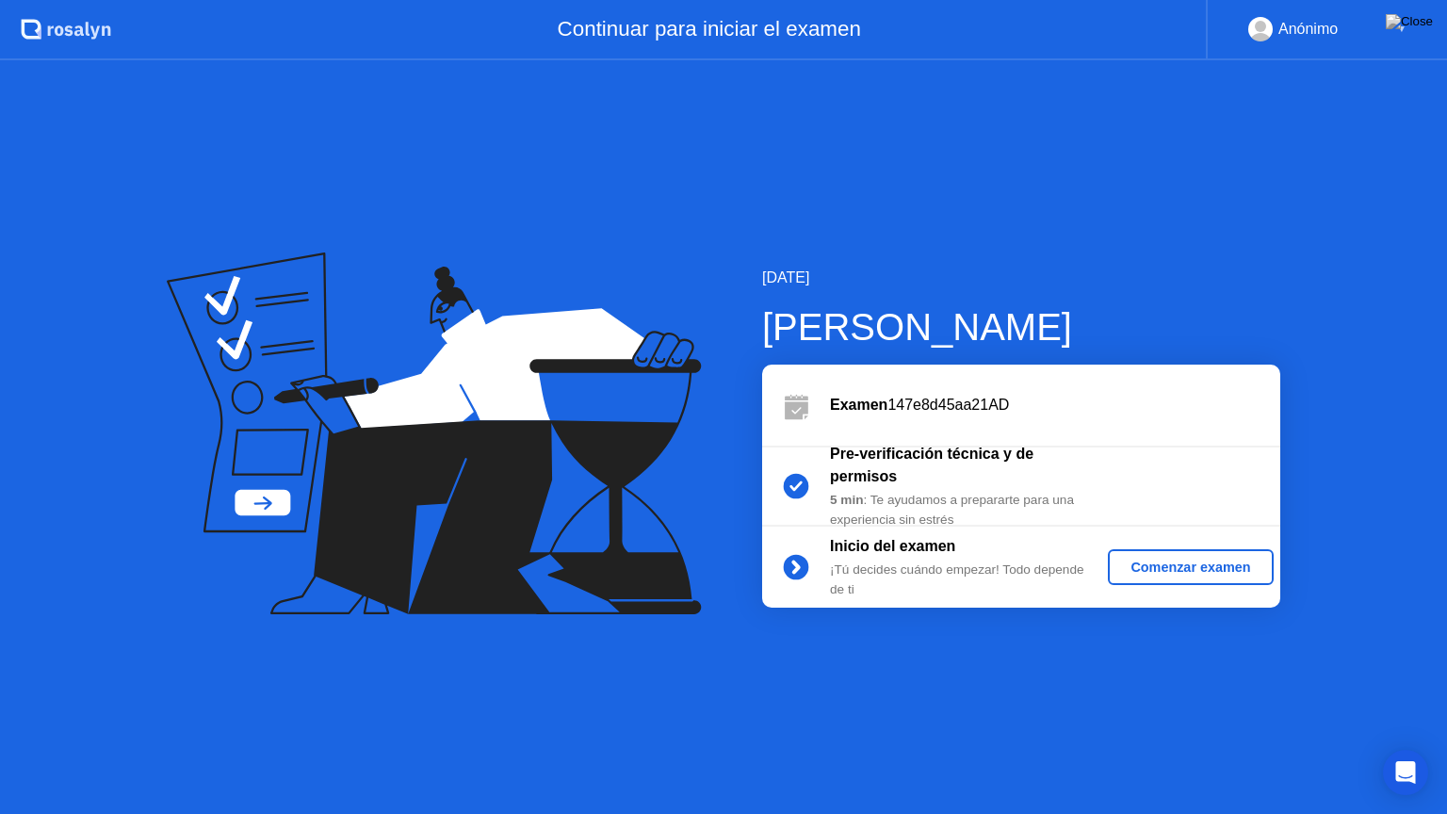
click at [1183, 575] on div "Comenzar examen" at bounding box center [1190, 567] width 150 height 15
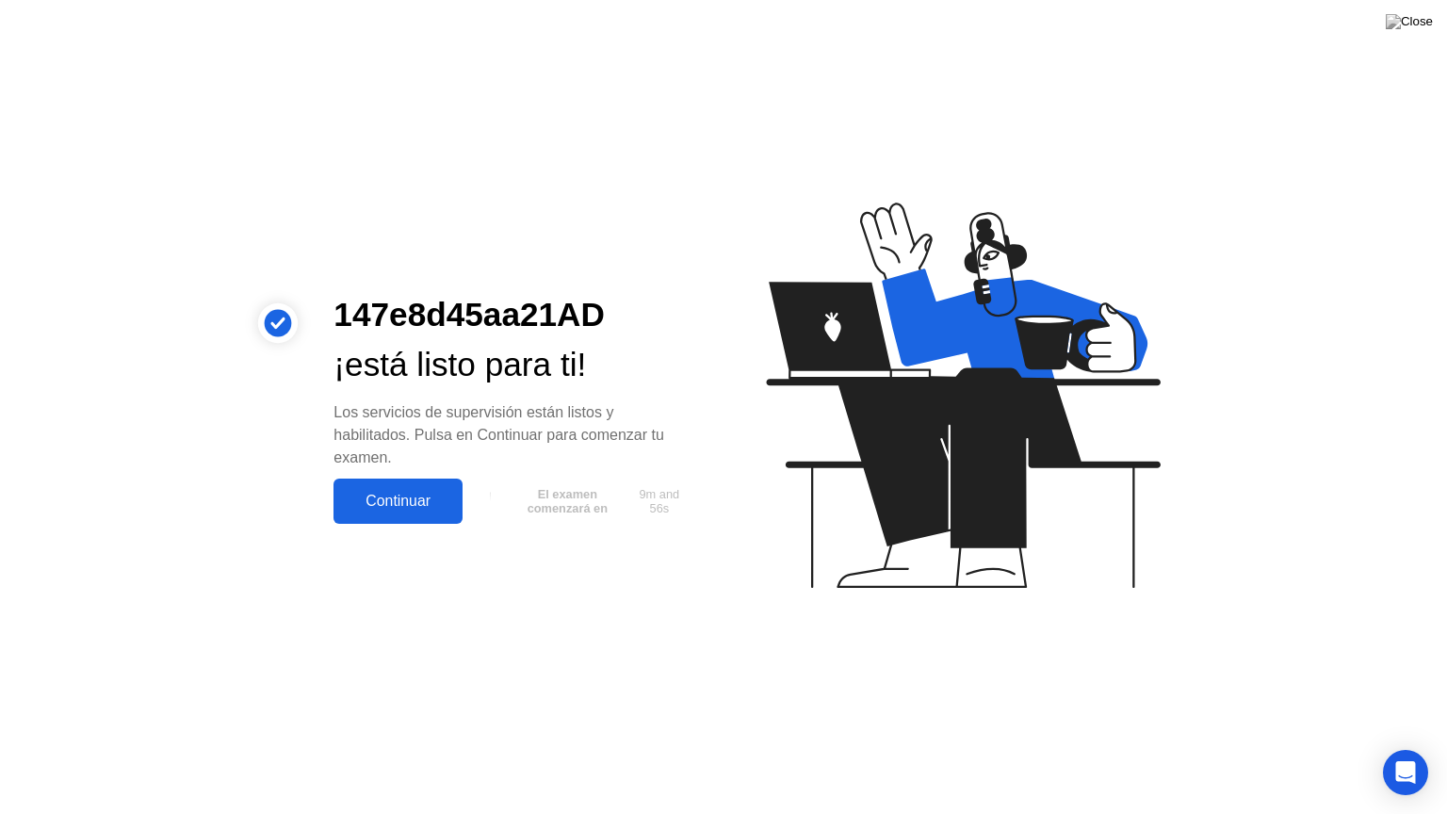
drag, startPoint x: 927, startPoint y: 614, endPoint x: 902, endPoint y: 614, distance: 24.5
click at [916, 614] on icon at bounding box center [959, 404] width 486 height 482
click at [383, 493] on div "Continuar" at bounding box center [398, 501] width 118 height 17
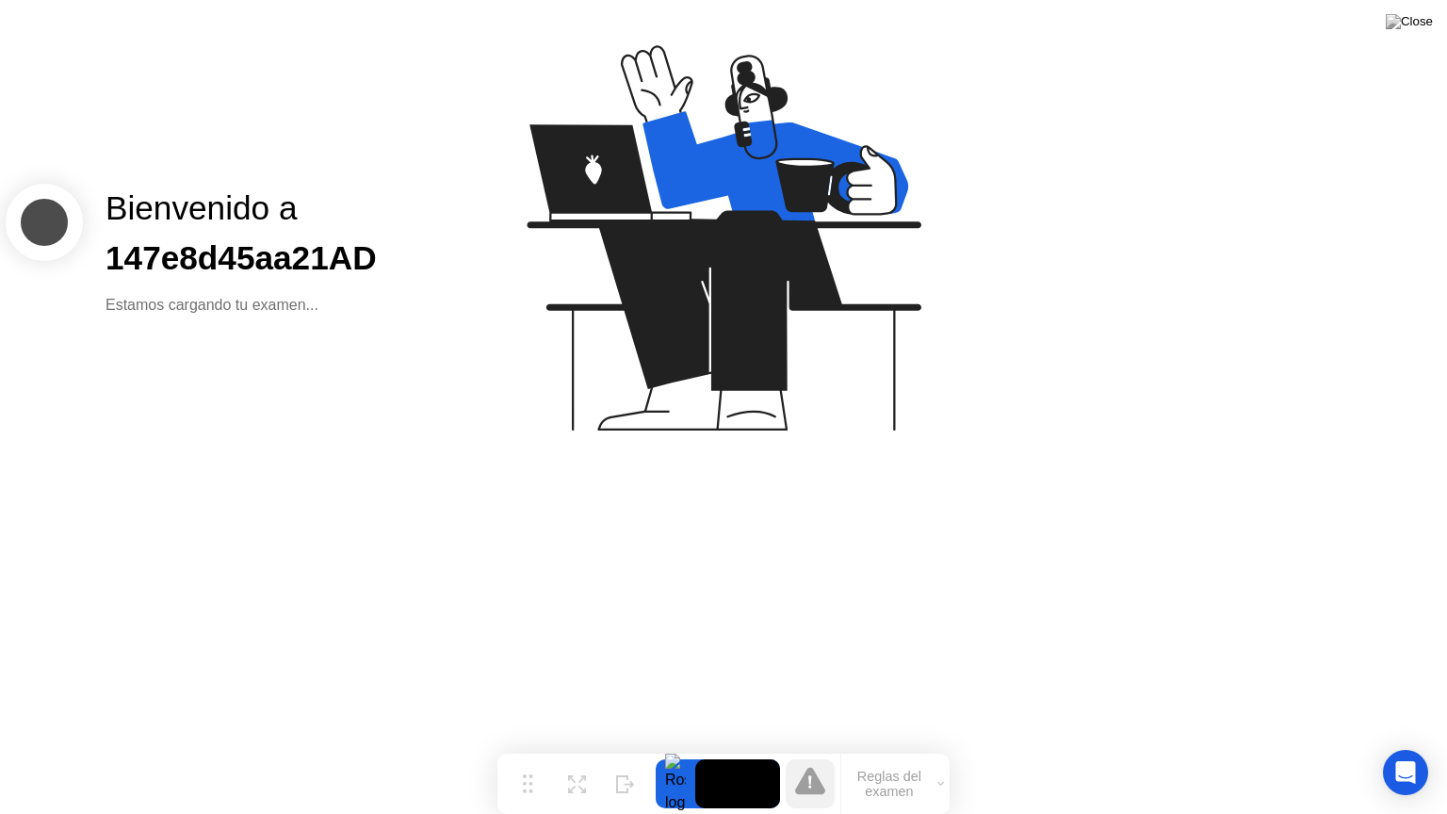
click at [940, 747] on button "Reglas del examen" at bounding box center [895, 784] width 108 height 32
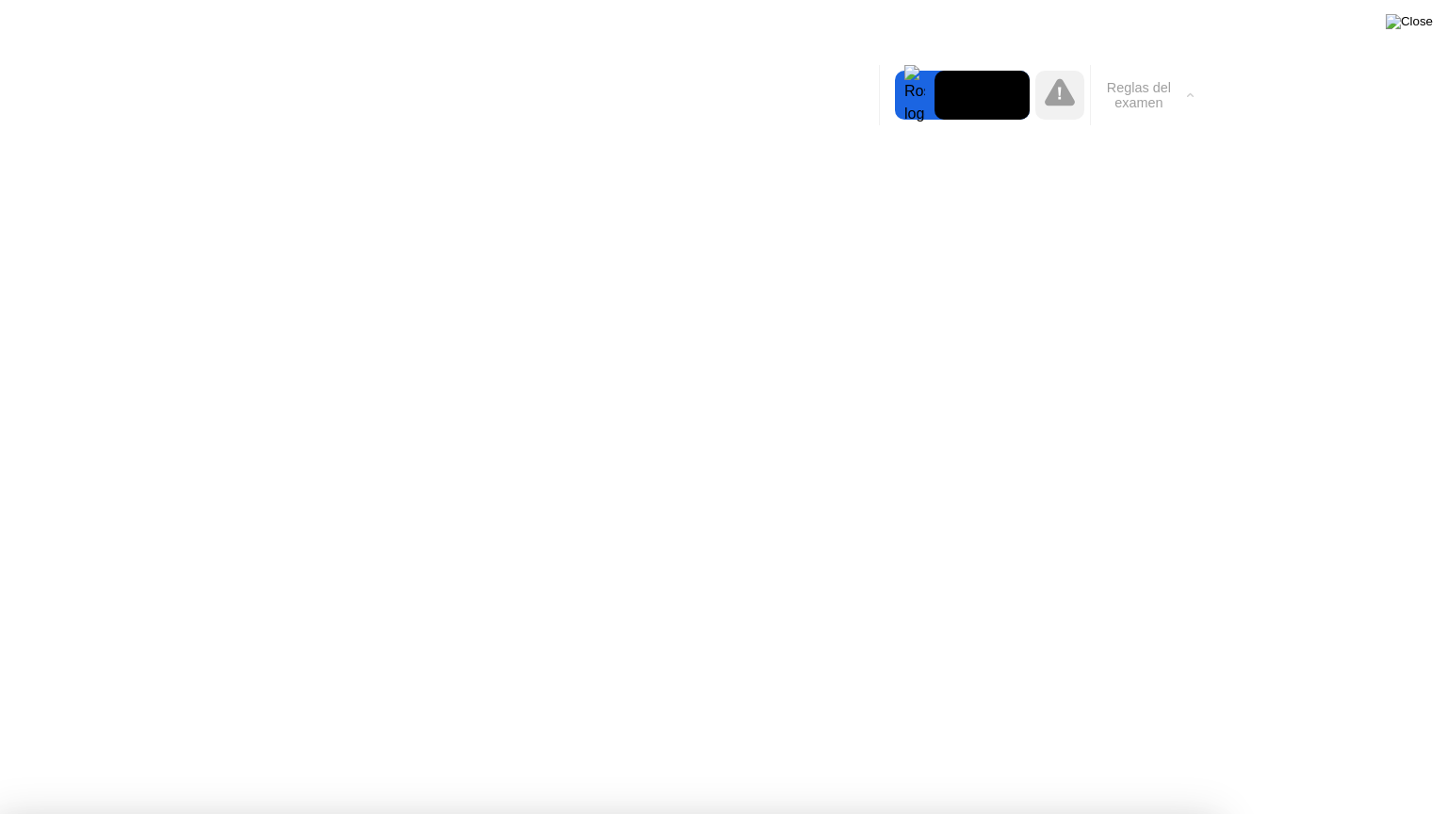
click at [1426, 28] on img at bounding box center [1409, 21] width 47 height 15
click button "Entendido"
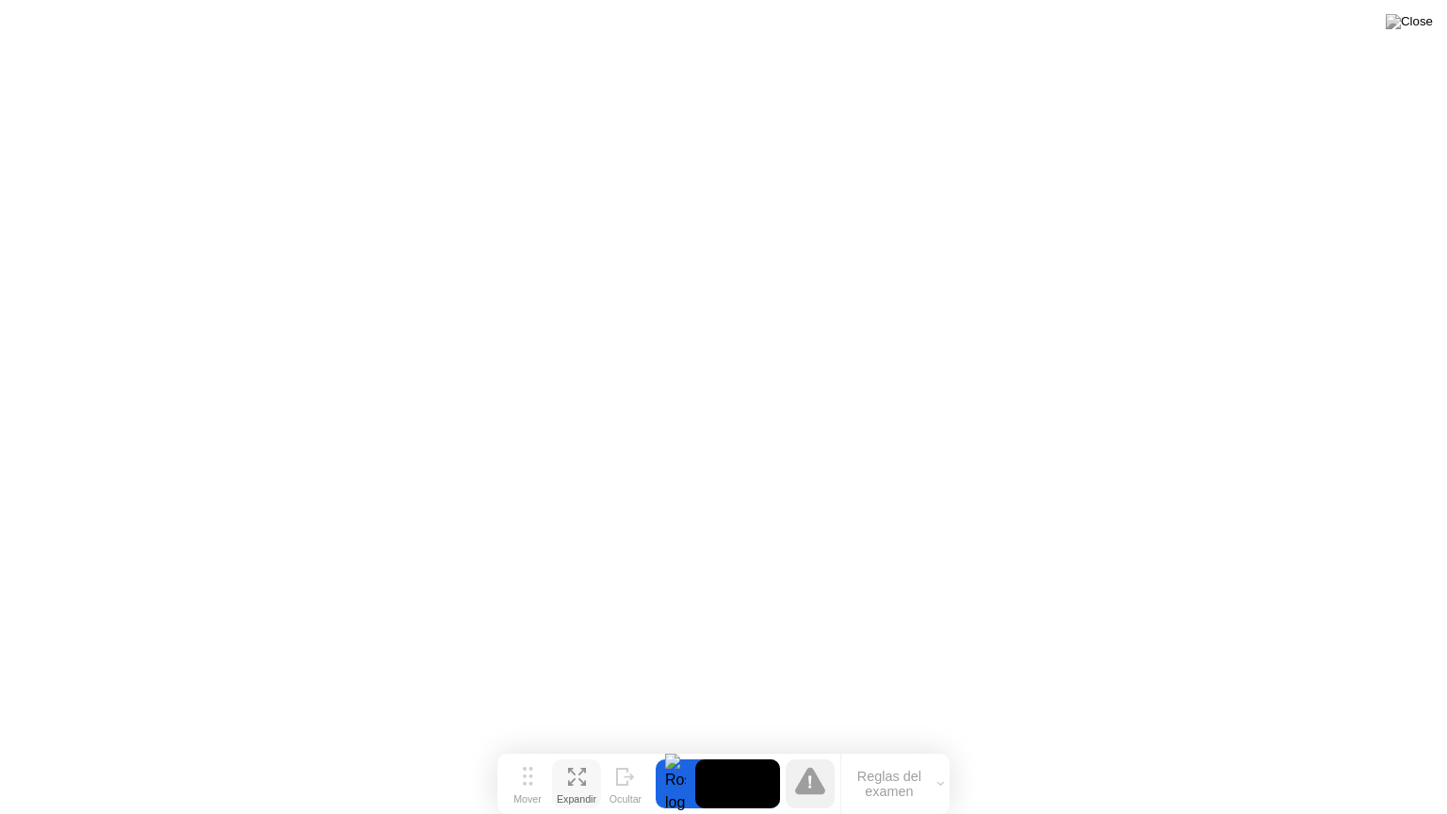
click at [572, 747] on icon at bounding box center [577, 777] width 18 height 18
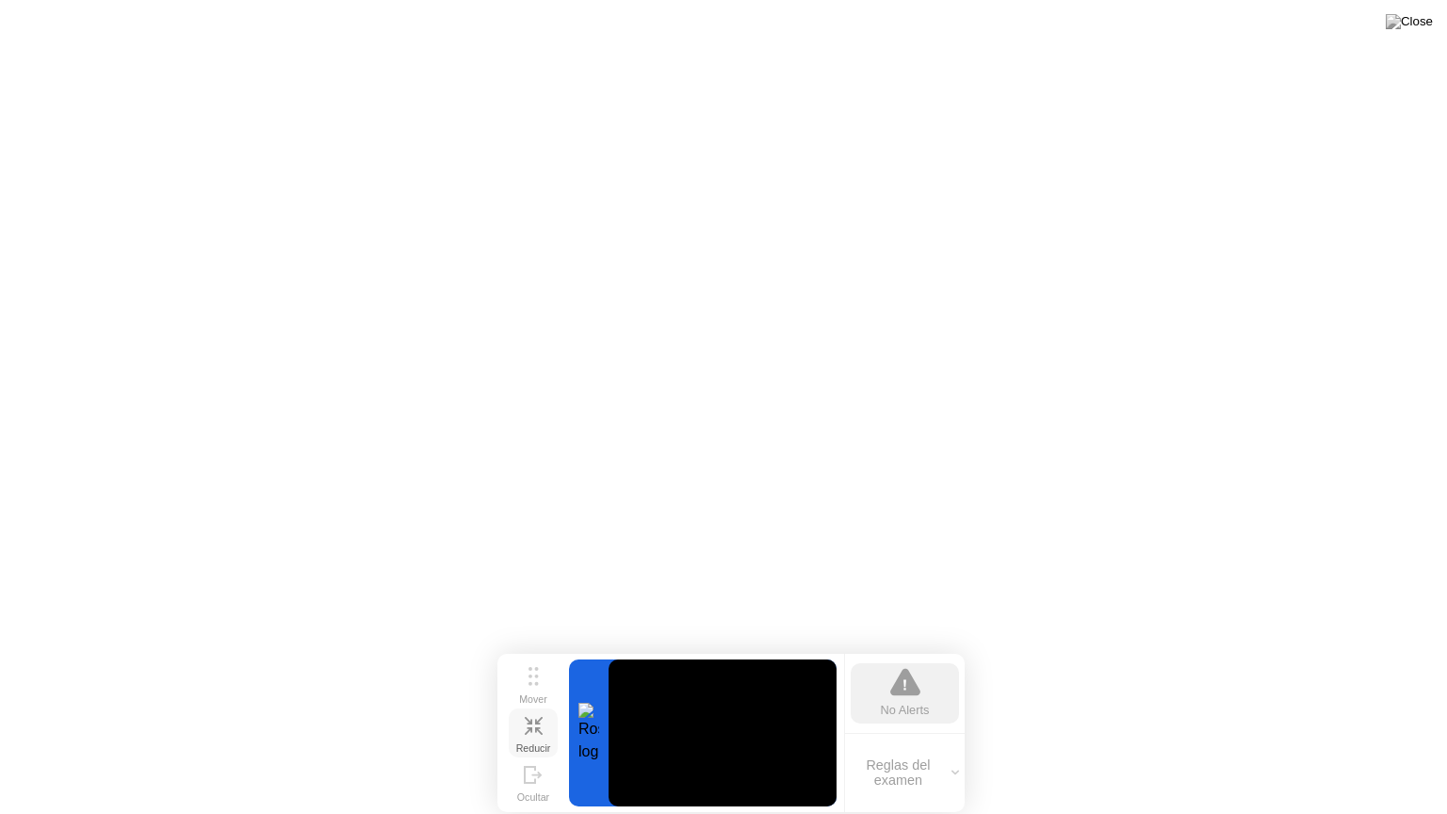
click at [529, 742] on div "Reducir" at bounding box center [533, 747] width 35 height 11
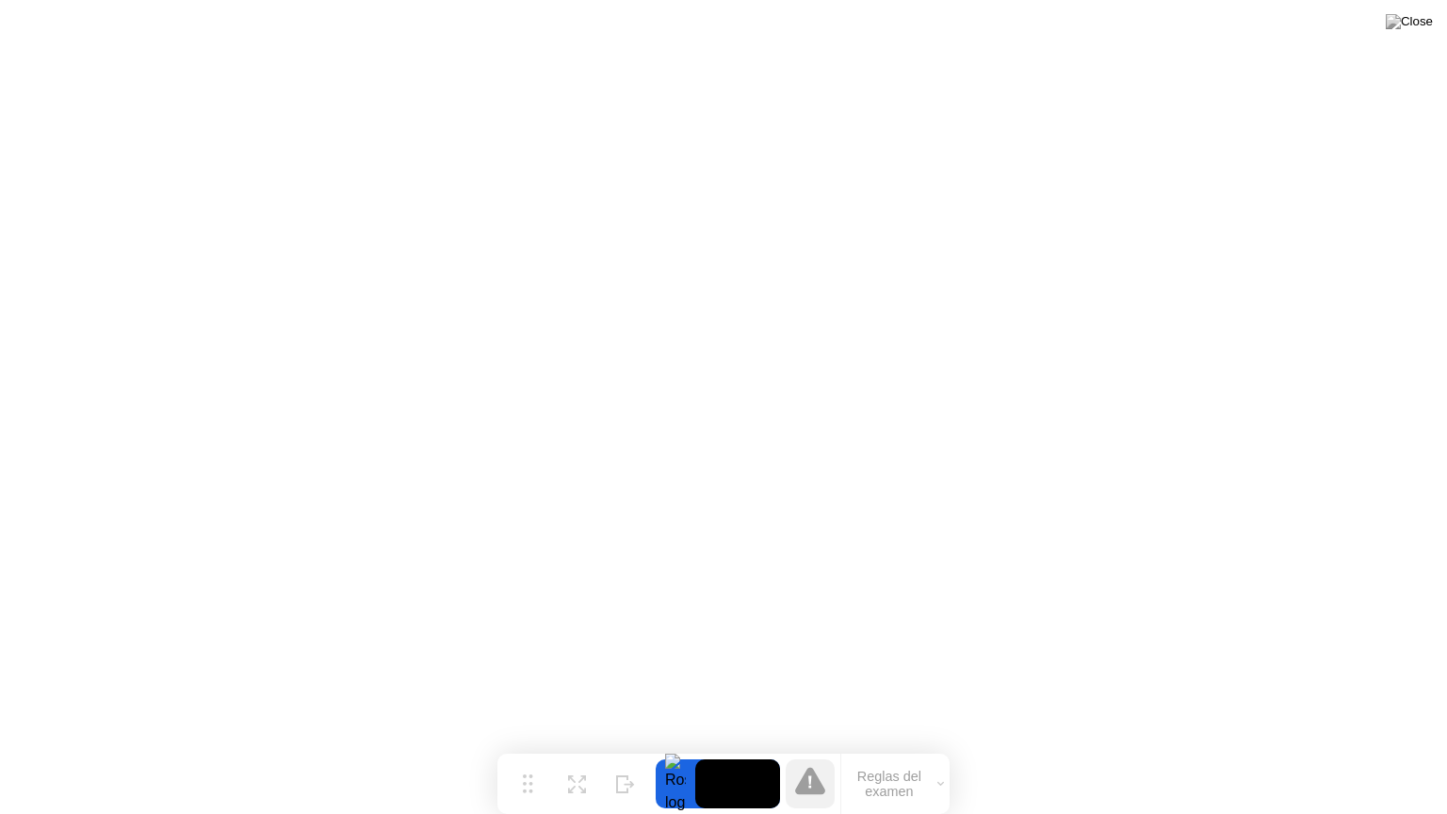
click at [922, 747] on button "Reglas del examen" at bounding box center [895, 784] width 108 height 32
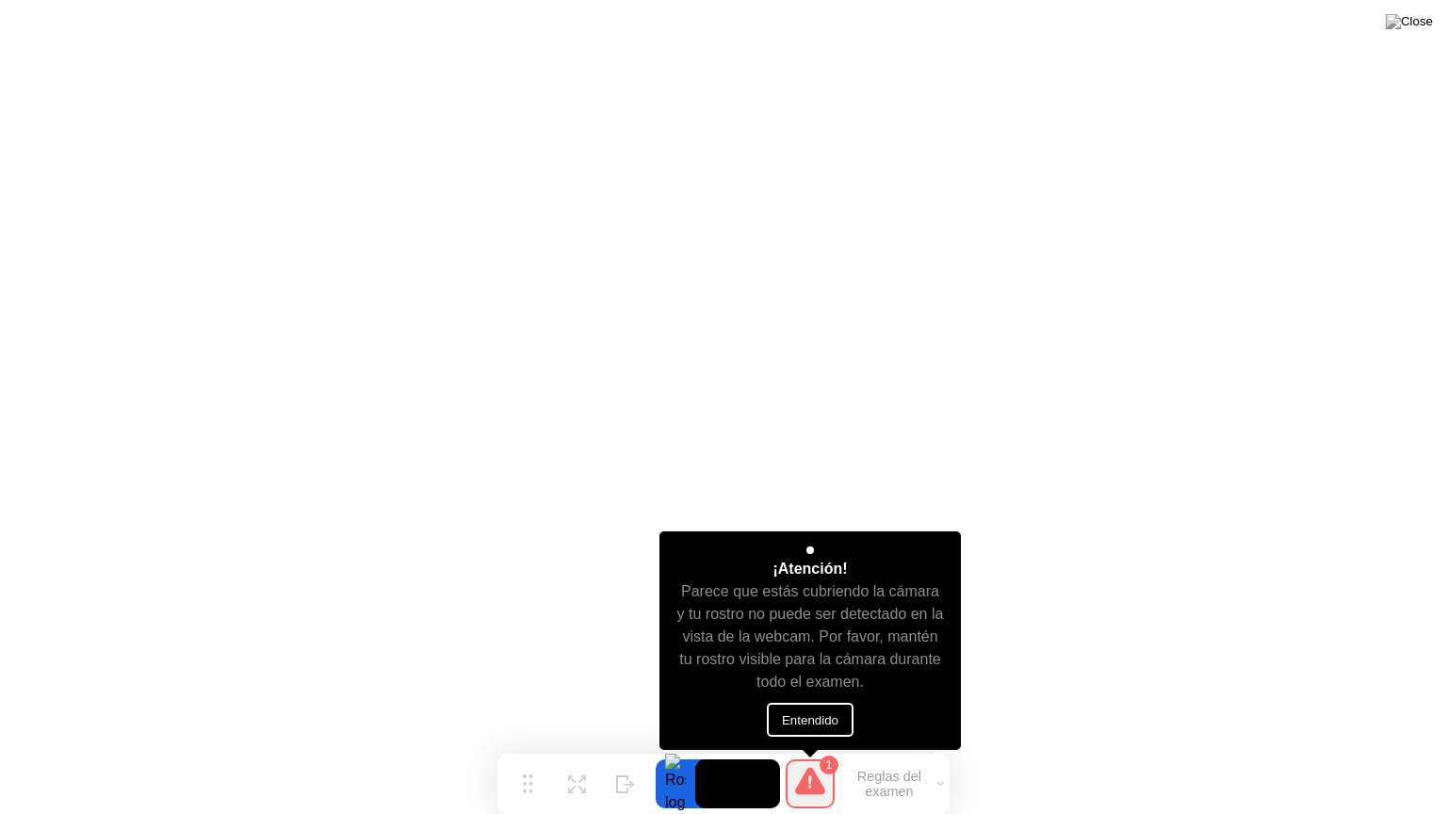
click at [849, 720] on button "Entendido" at bounding box center [810, 720] width 87 height 34
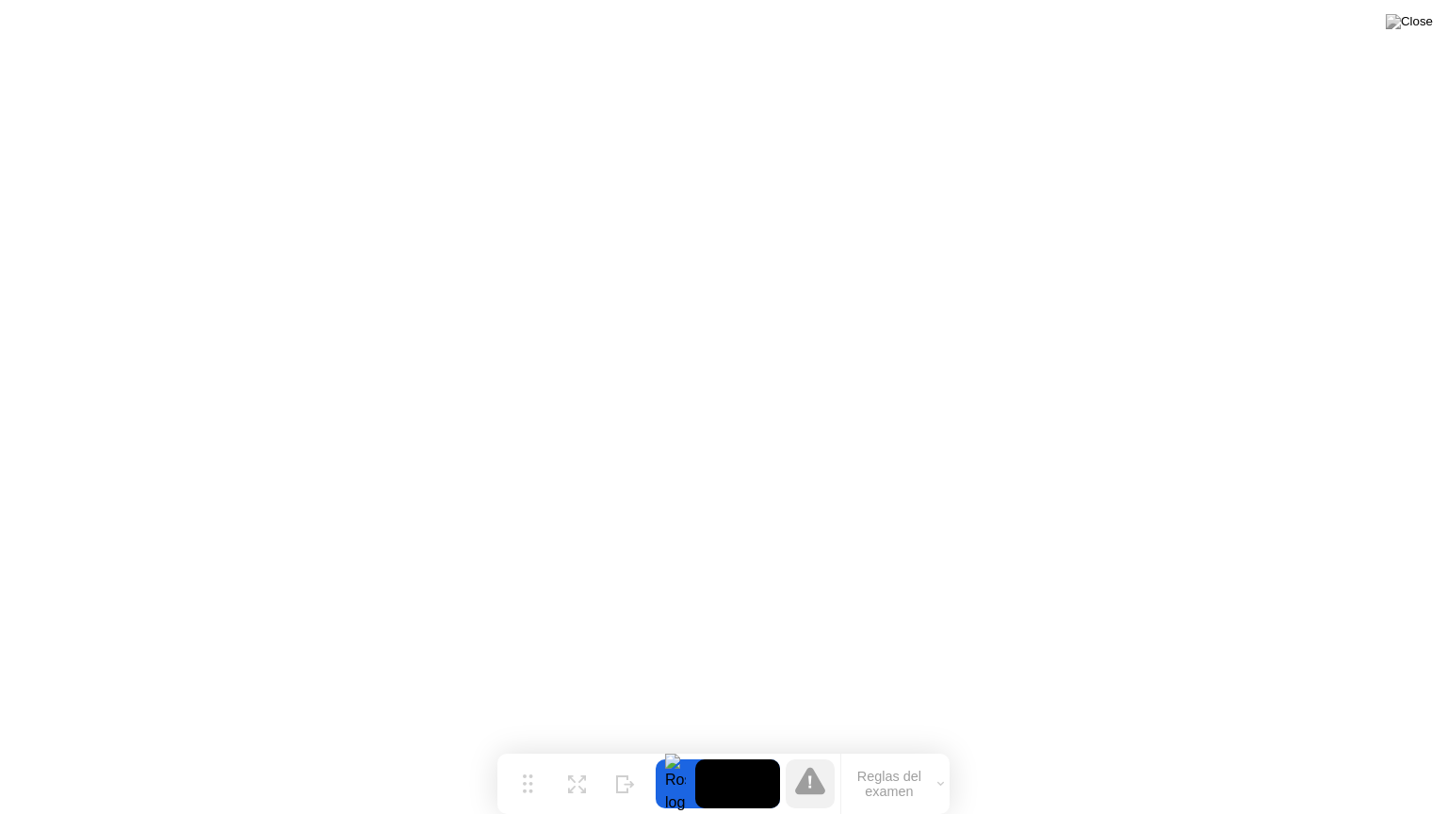
click at [810, 747] on icon at bounding box center [810, 780] width 30 height 27
